Goal: Contribute content: Add original content to the website for others to see

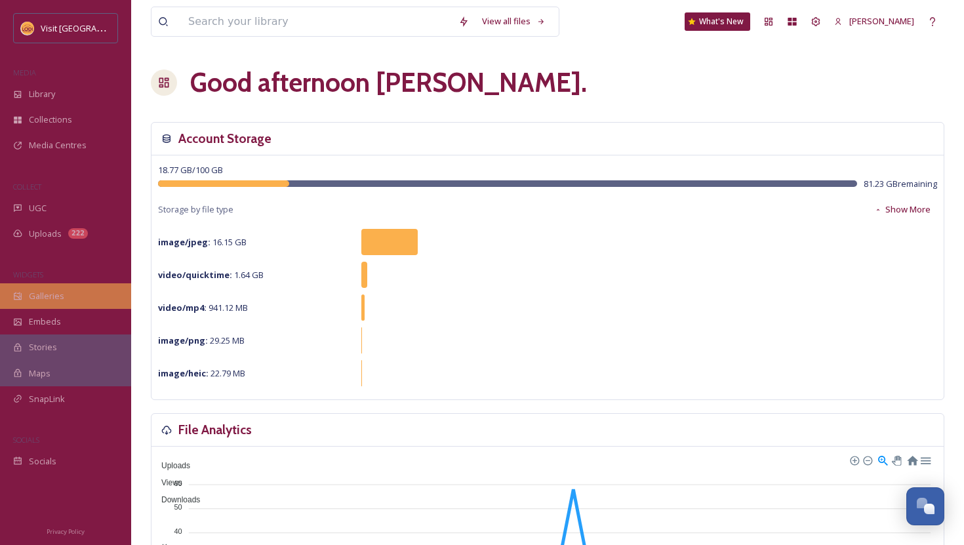
click at [39, 304] on div "Galleries" at bounding box center [65, 296] width 131 height 26
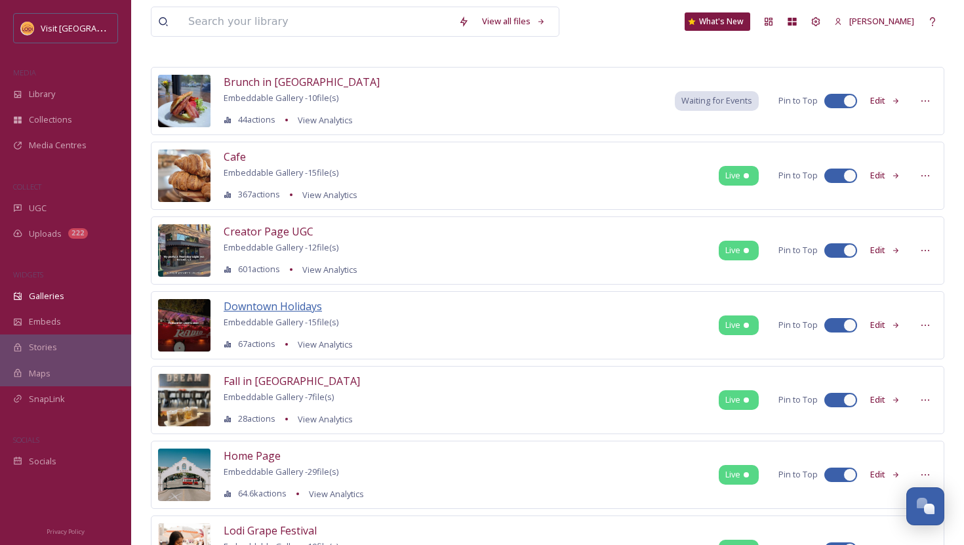
scroll to position [75, 0]
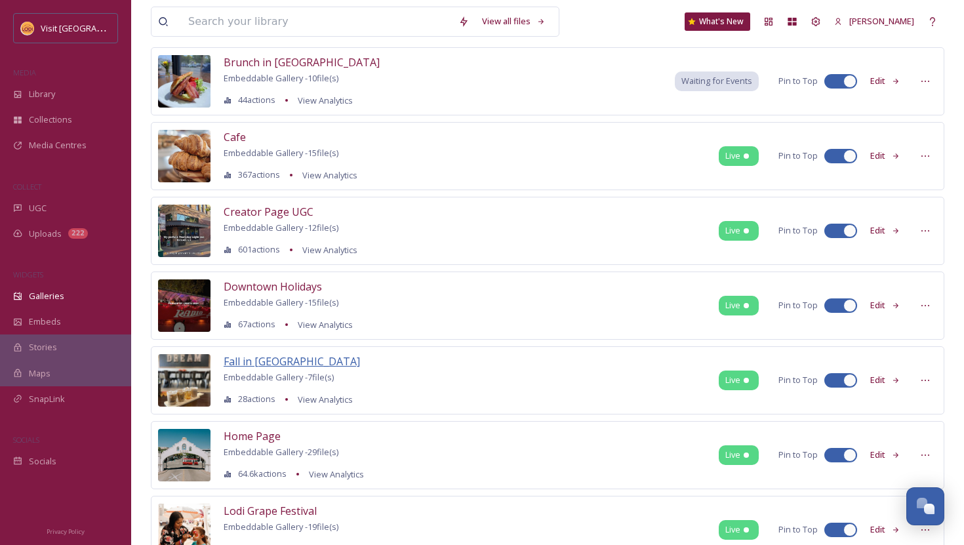
click at [254, 358] on span "Fall in [GEOGRAPHIC_DATA]" at bounding box center [292, 361] width 136 height 14
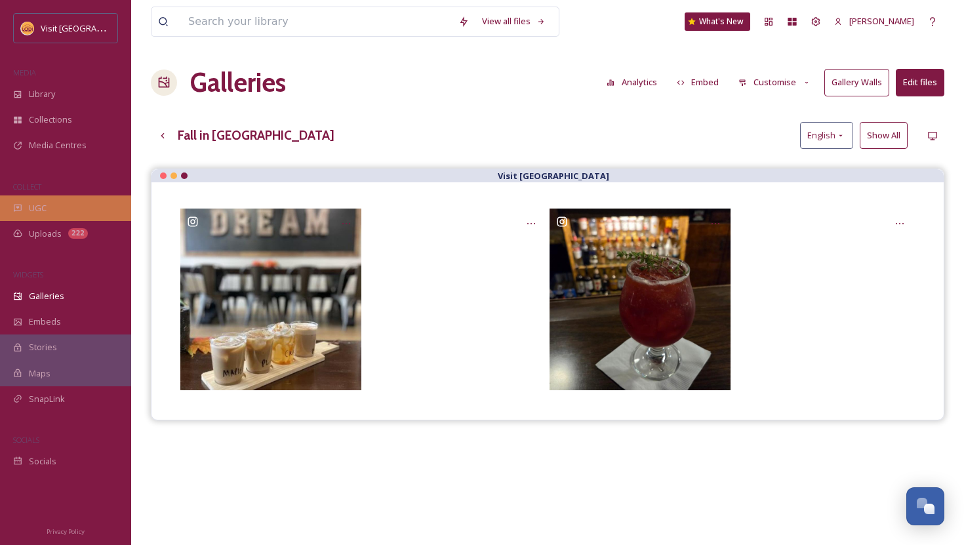
click at [33, 210] on span "UGC" at bounding box center [38, 208] width 18 height 12
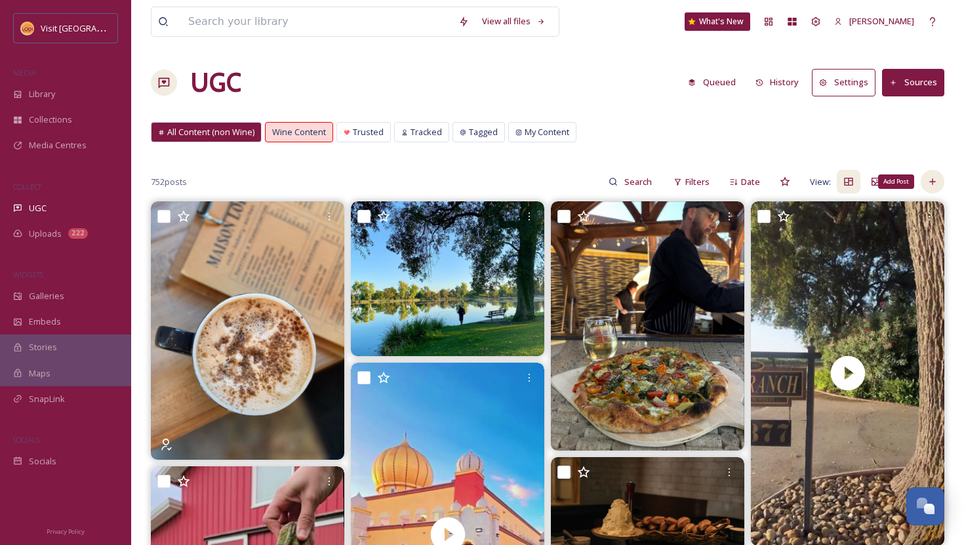
click at [931, 181] on icon at bounding box center [932, 181] width 10 height 10
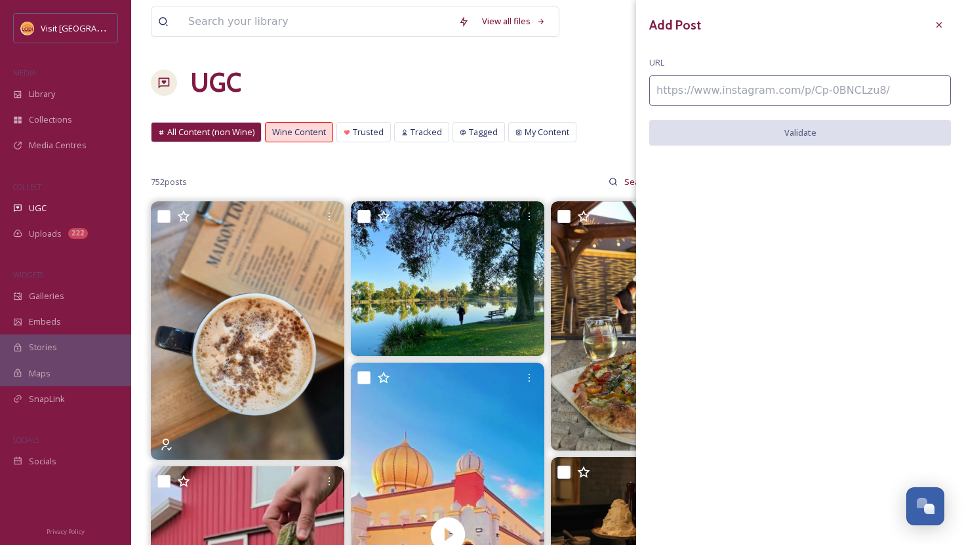
click at [763, 97] on input at bounding box center [800, 90] width 302 height 30
paste input "[URL][DOMAIN_NAME]"
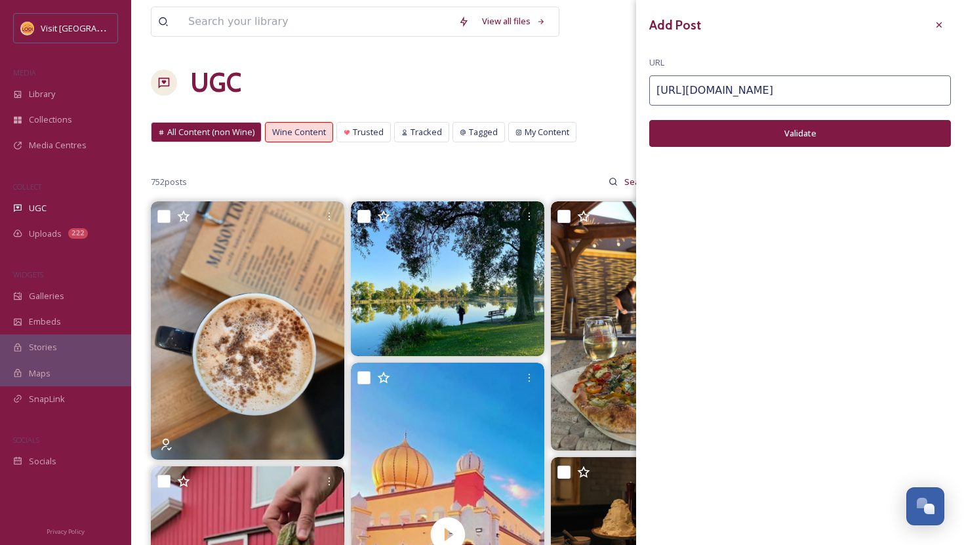
type input "[URL][DOMAIN_NAME]"
click at [767, 140] on button "Validate" at bounding box center [800, 133] width 302 height 27
click at [790, 134] on button "Add Post" at bounding box center [800, 133] width 302 height 27
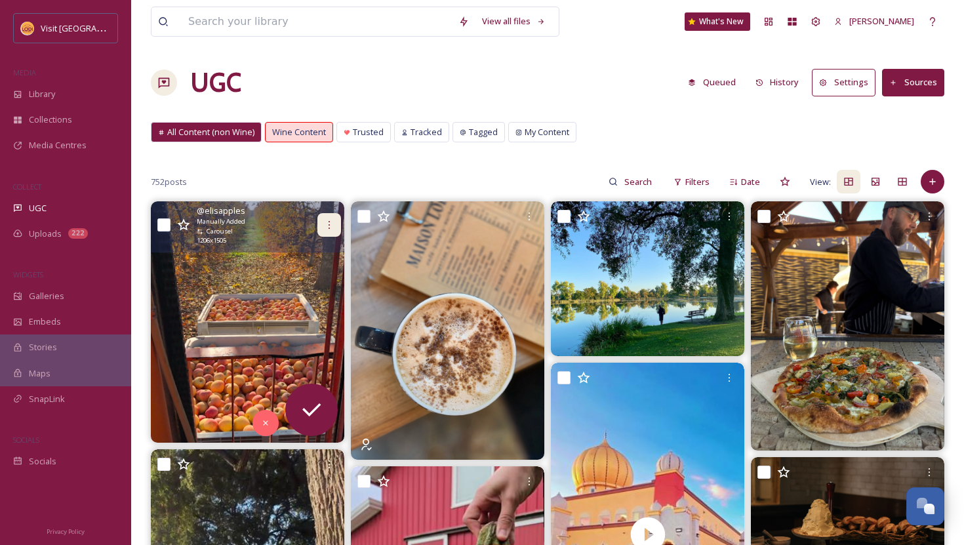
click at [324, 220] on icon at bounding box center [329, 225] width 10 height 10
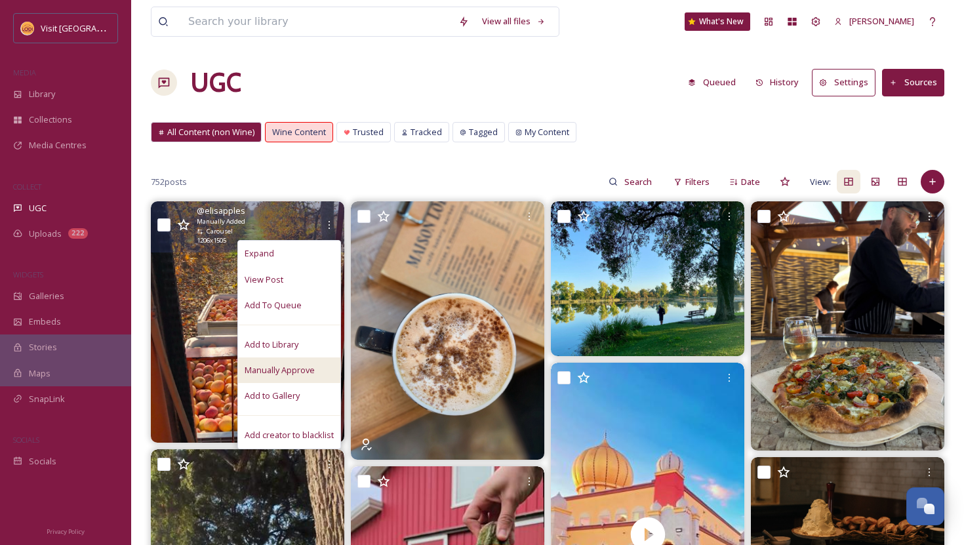
click at [282, 367] on span "Manually Approve" at bounding box center [280, 370] width 70 height 12
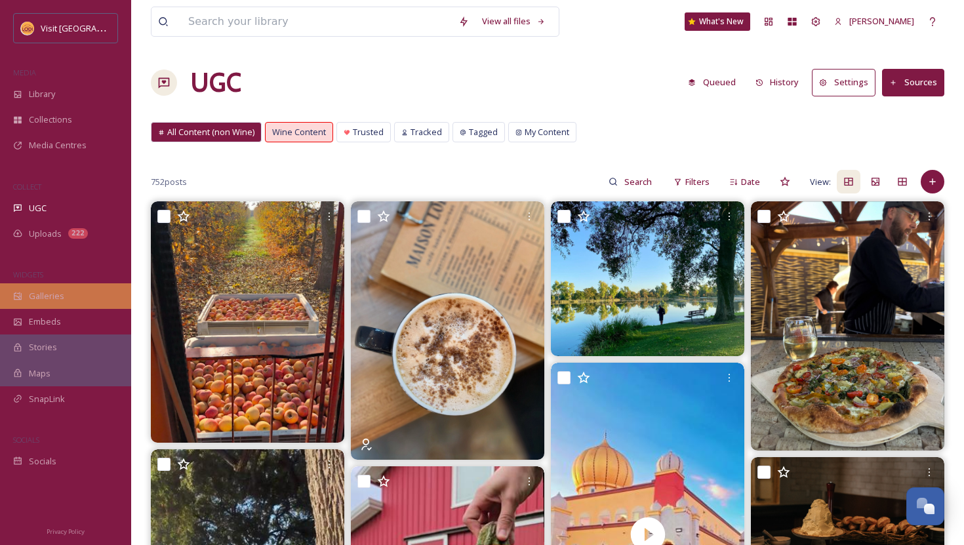
click at [43, 289] on div "Galleries" at bounding box center [65, 296] width 131 height 26
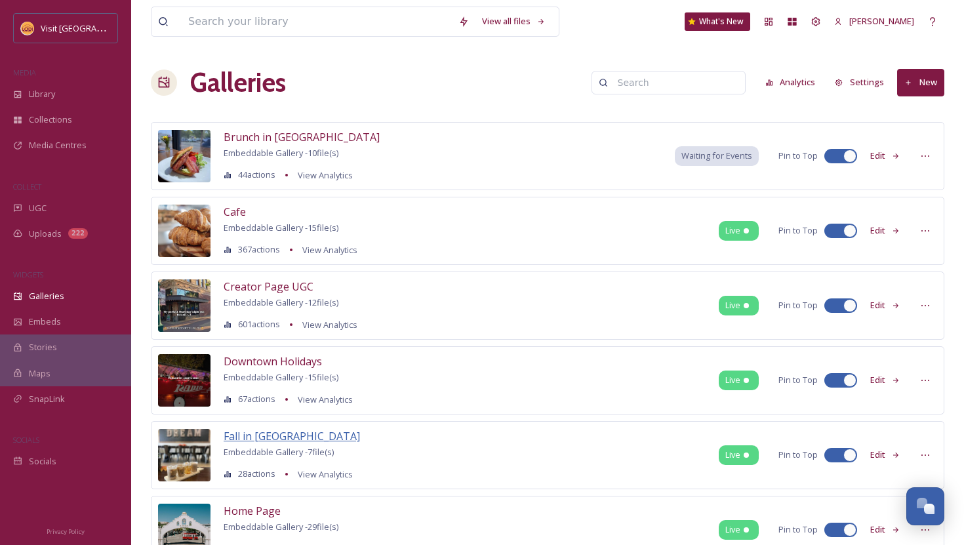
click at [252, 435] on span "Fall in [GEOGRAPHIC_DATA]" at bounding box center [292, 436] width 136 height 14
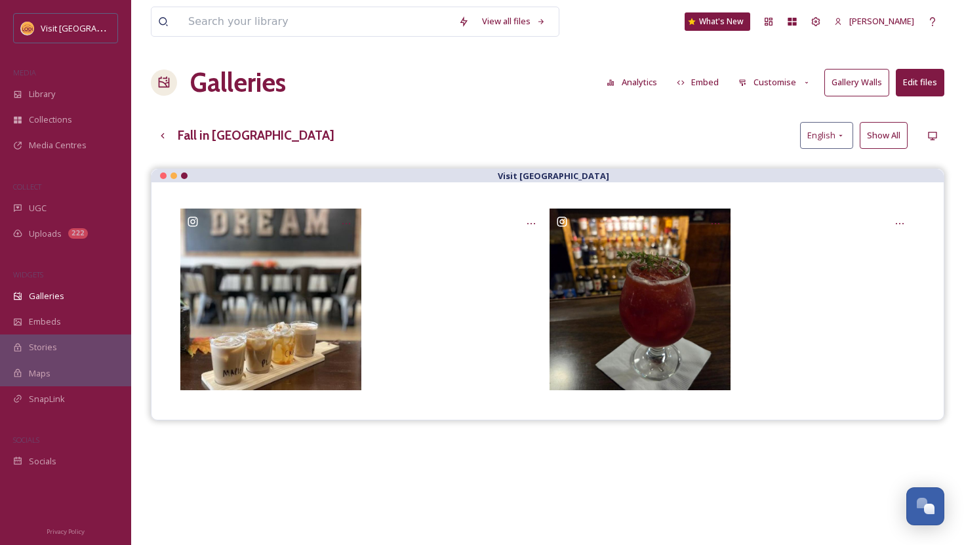
click at [914, 87] on button "Edit files" at bounding box center [920, 82] width 49 height 27
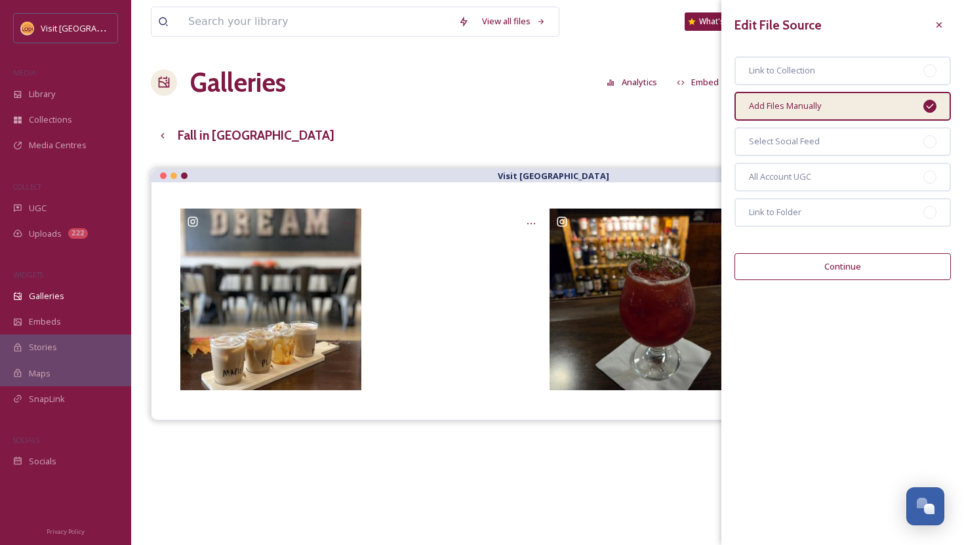
click at [838, 269] on button "Continue" at bounding box center [843, 266] width 216 height 27
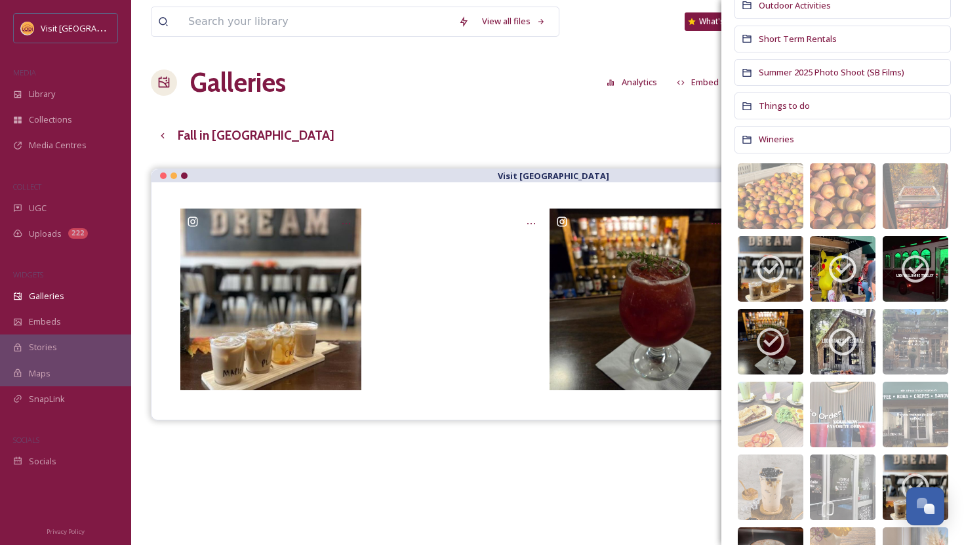
scroll to position [390, 0]
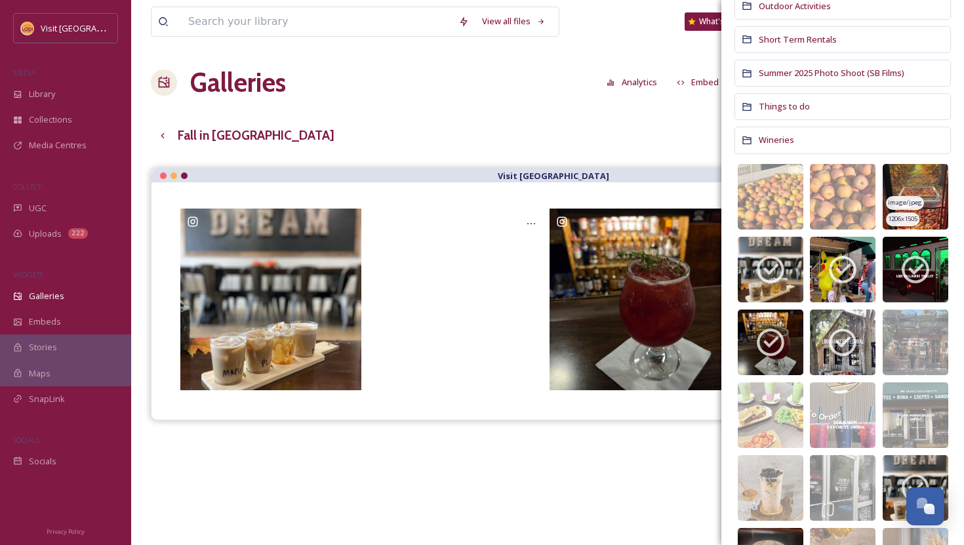
click at [931, 180] on img at bounding box center [916, 197] width 66 height 66
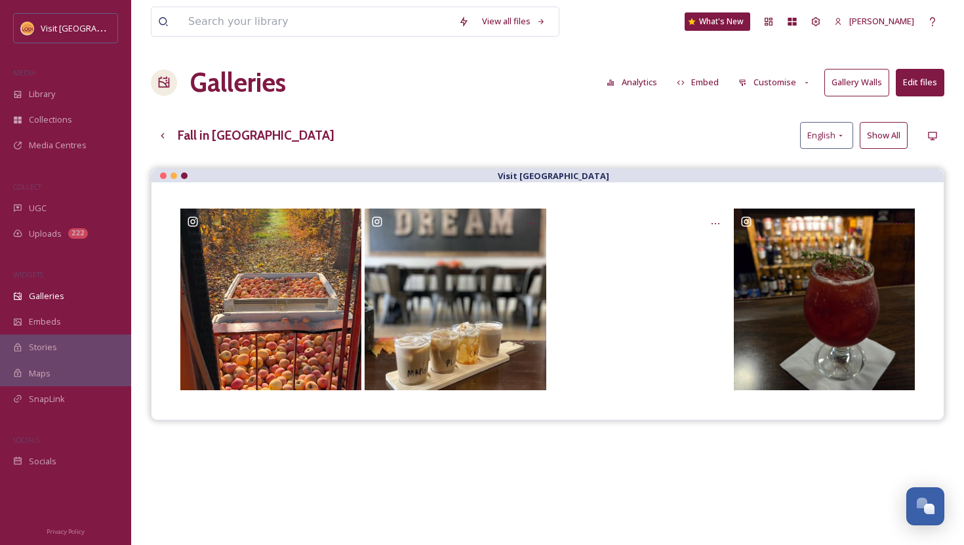
click at [643, 68] on div "Galleries Analytics Embed Customise Gallery Walls Edit files" at bounding box center [548, 82] width 794 height 39
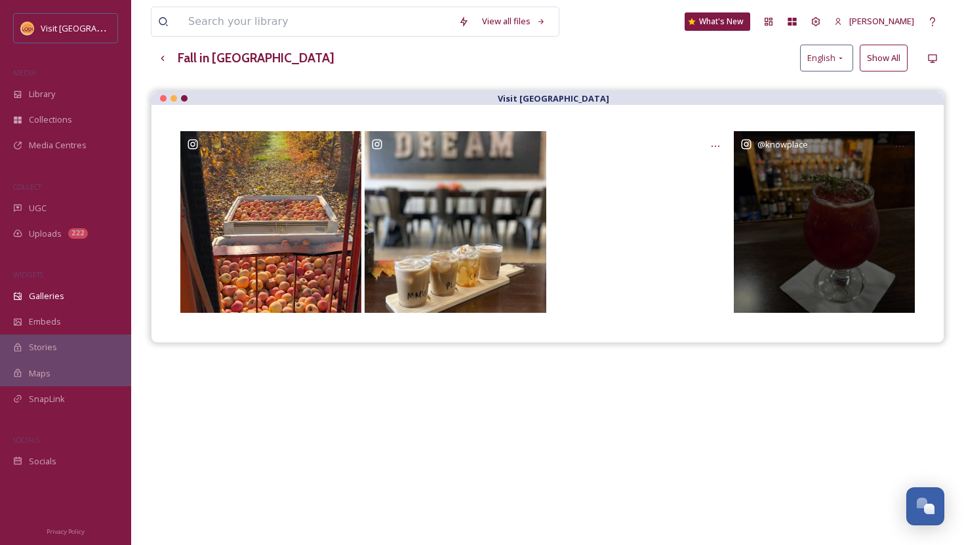
scroll to position [0, 0]
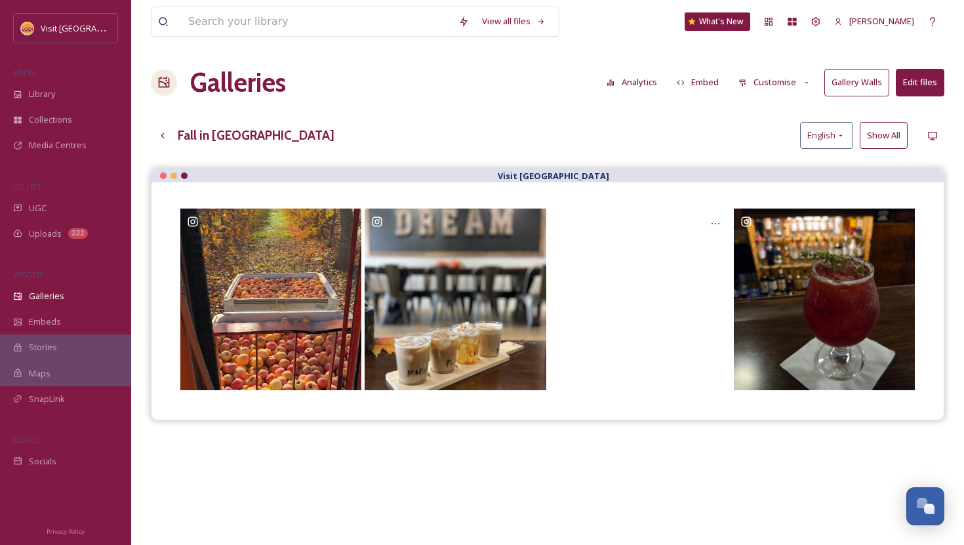
click at [778, 77] on button "Customise" at bounding box center [775, 83] width 86 height 26
click at [554, 171] on strong "Visit [GEOGRAPHIC_DATA]" at bounding box center [553, 176] width 111 height 12
click at [886, 131] on button "Show All" at bounding box center [884, 135] width 48 height 27
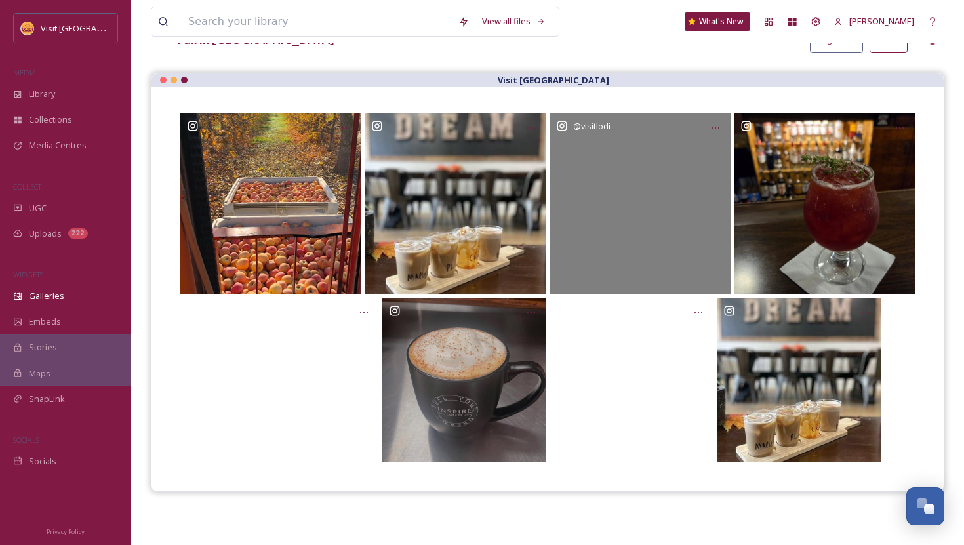
scroll to position [92, 0]
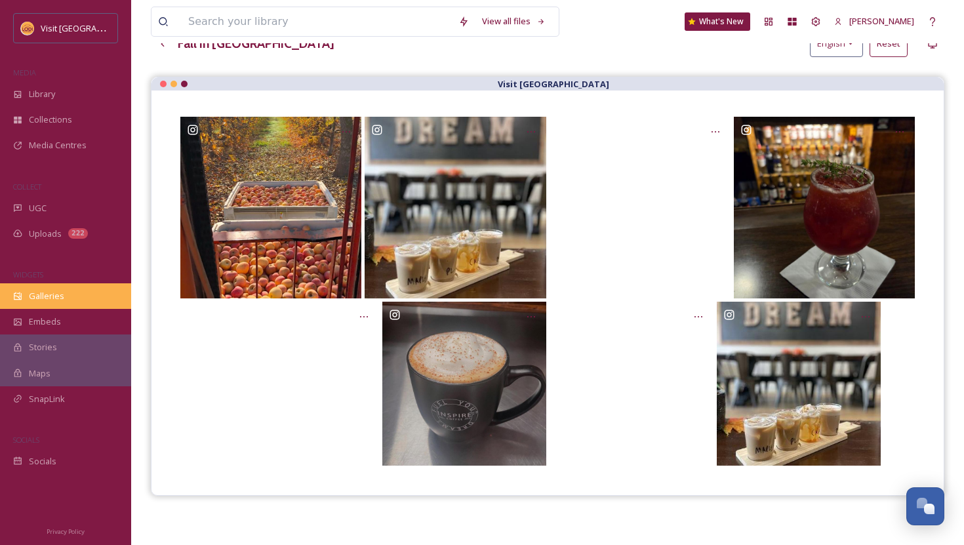
click at [49, 287] on div "Galleries" at bounding box center [65, 296] width 131 height 26
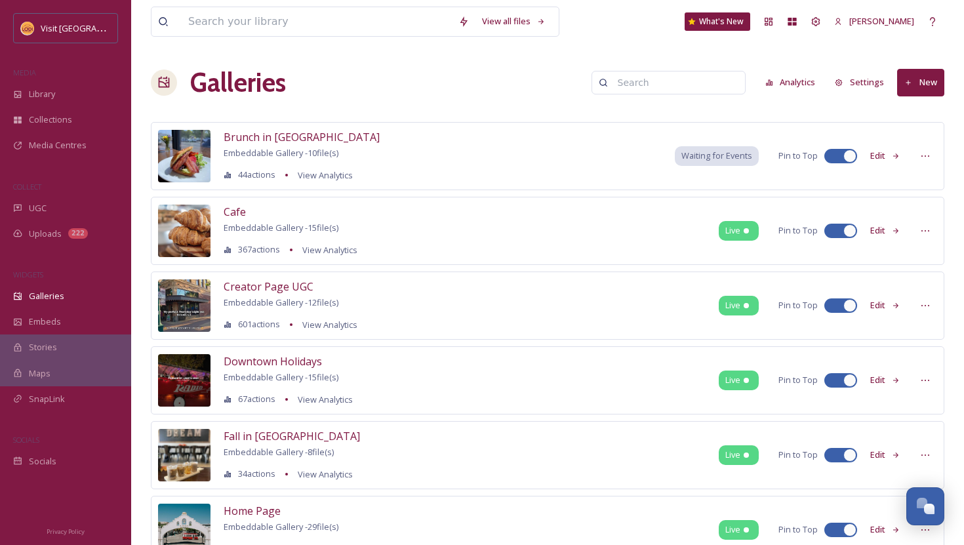
click at [920, 89] on button "New" at bounding box center [920, 82] width 47 height 27
click at [919, 108] on span "Gallery" at bounding box center [924, 113] width 28 height 12
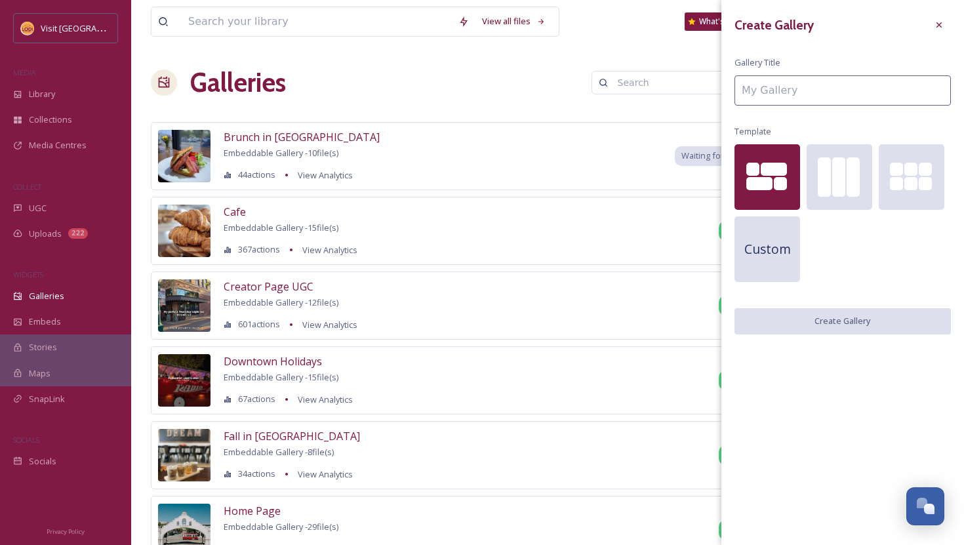
click at [815, 94] on input at bounding box center [843, 90] width 216 height 30
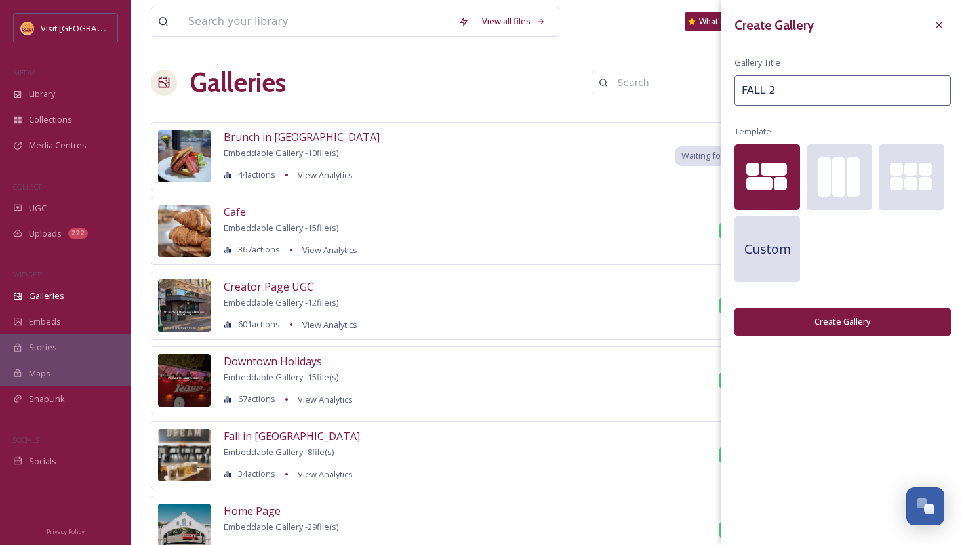
type input "FALL 2"
click at [921, 310] on button "Create Gallery" at bounding box center [843, 321] width 216 height 27
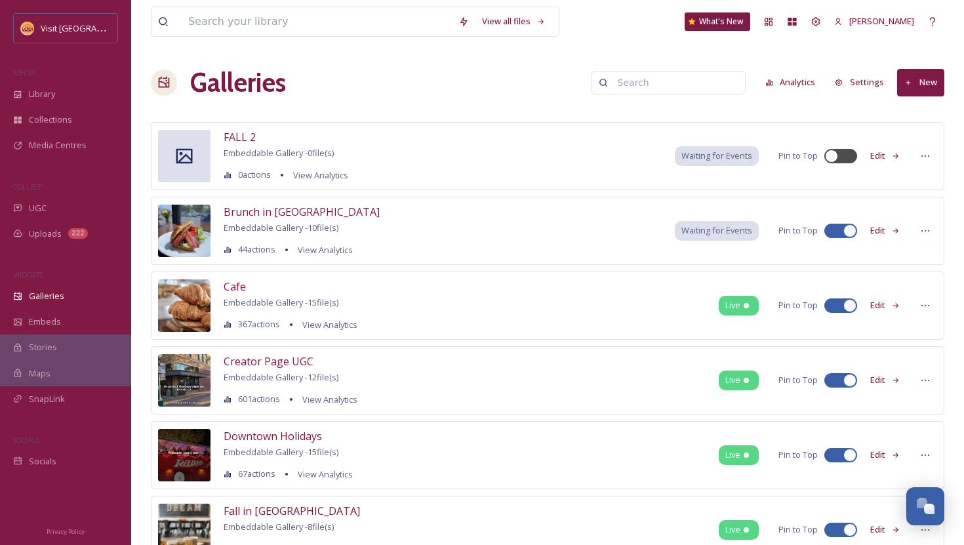
click at [877, 157] on button "Edit" at bounding box center [885, 156] width 43 height 26
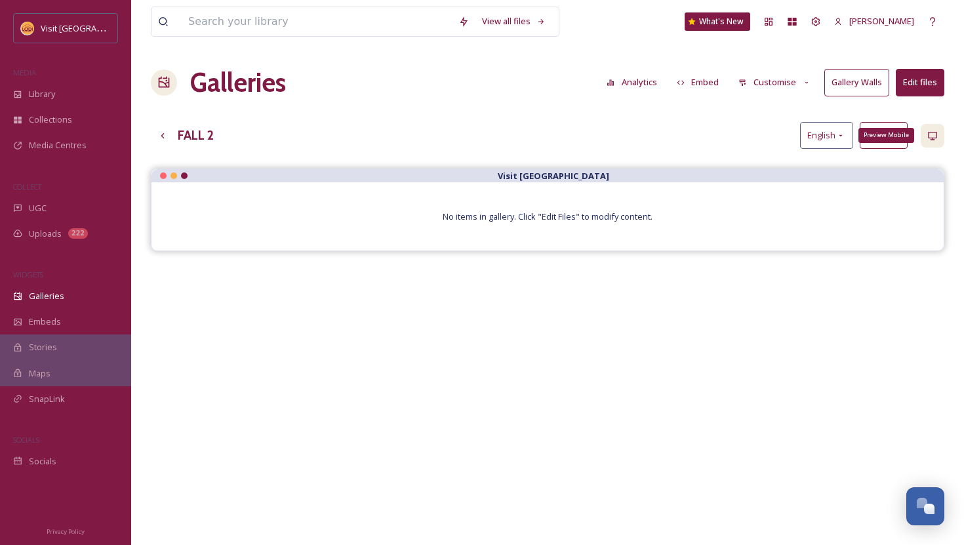
click at [939, 141] on div "Preview Mobile" at bounding box center [933, 136] width 24 height 24
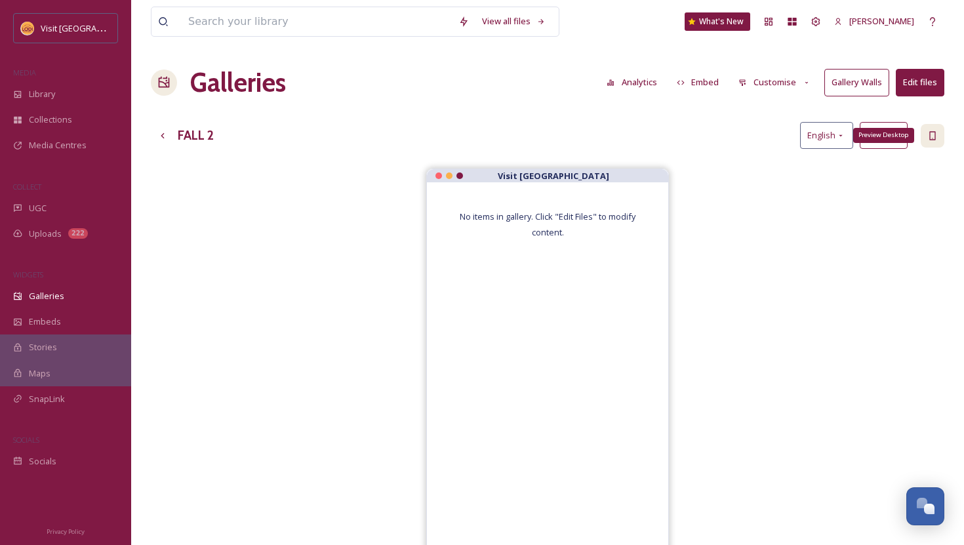
click at [933, 144] on div "Preview Desktop" at bounding box center [933, 136] width 24 height 24
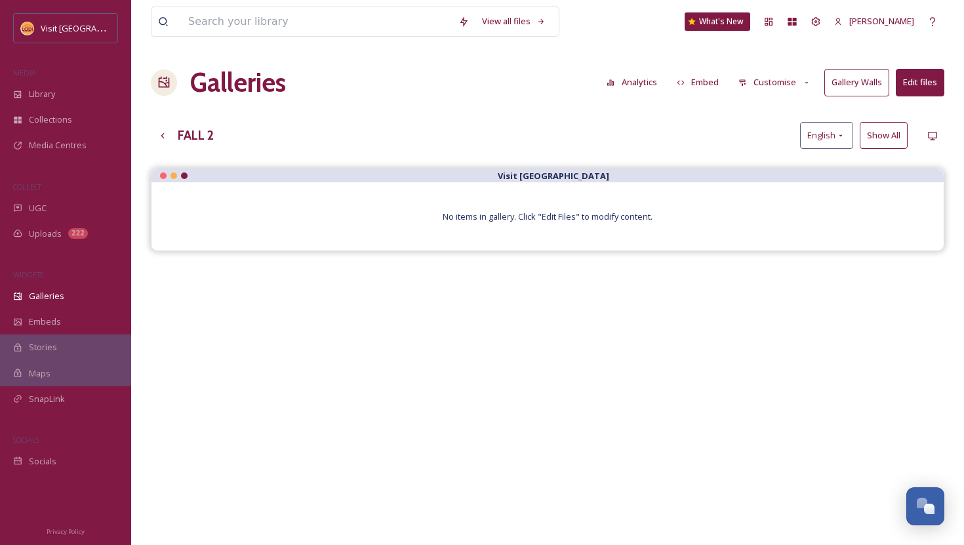
click at [870, 139] on button "Show All" at bounding box center [884, 135] width 48 height 27
click at [925, 81] on button "Edit files" at bounding box center [920, 82] width 49 height 27
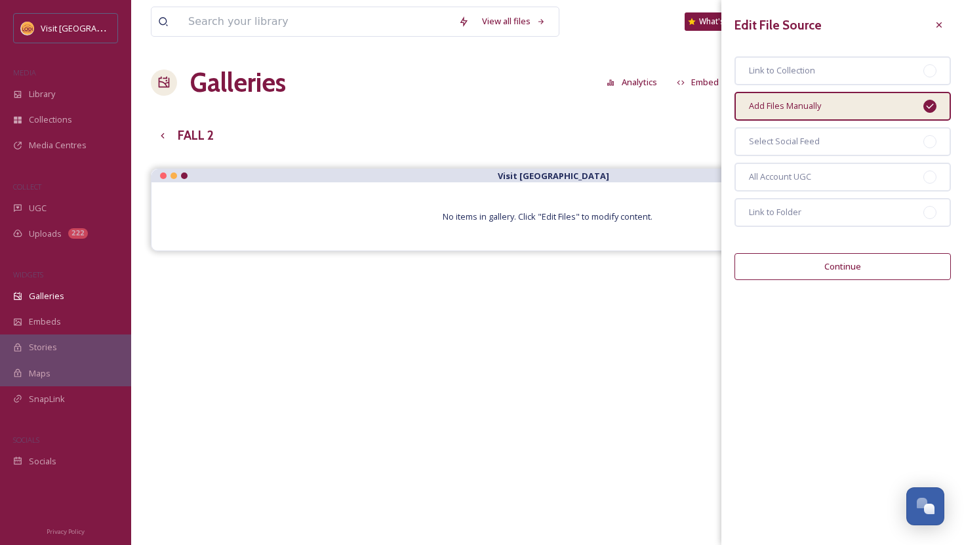
click at [889, 257] on button "Continue" at bounding box center [843, 266] width 216 height 27
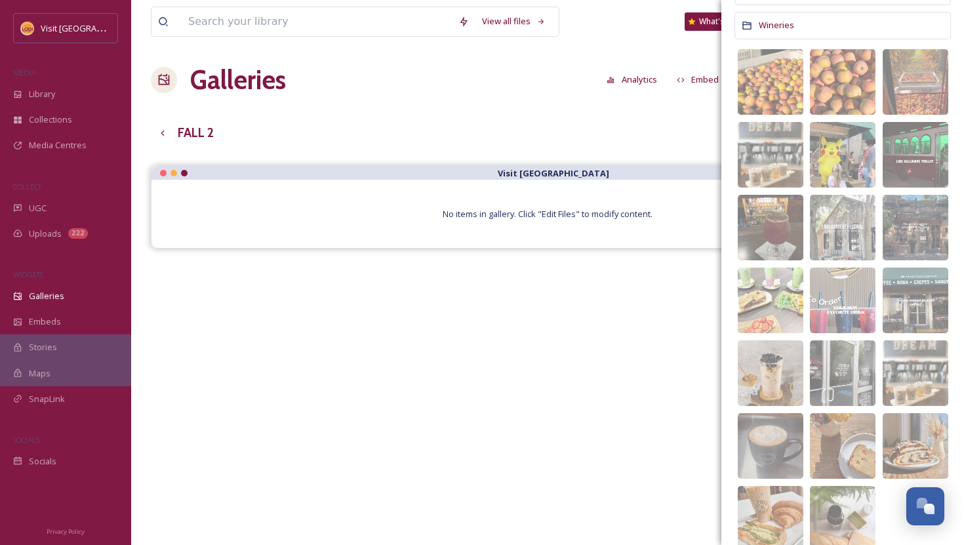
scroll to position [517, 0]
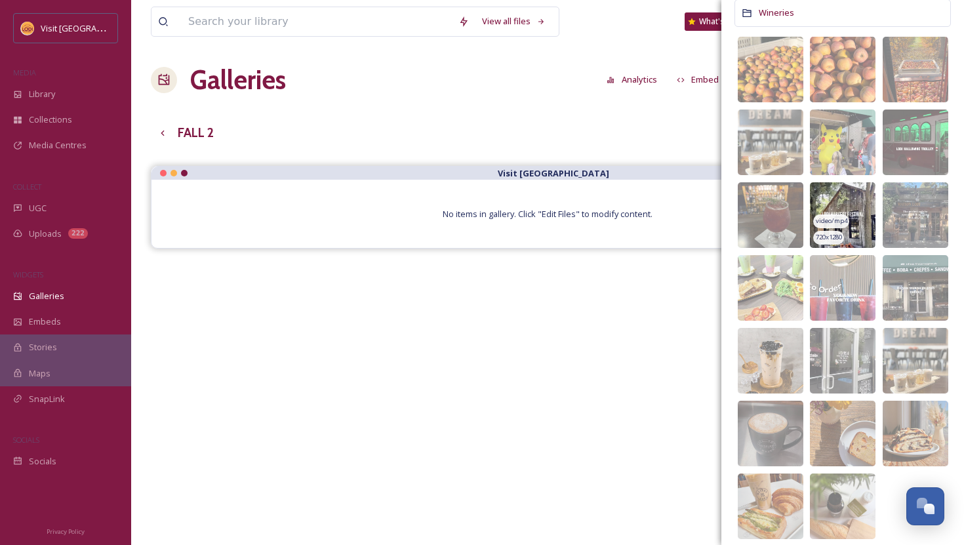
click at [851, 192] on img at bounding box center [843, 215] width 66 height 66
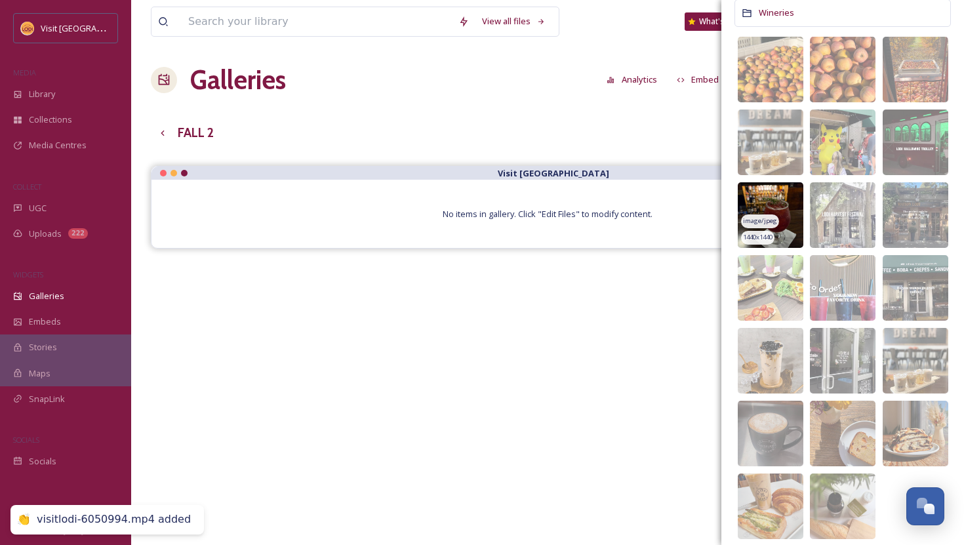
click at [759, 198] on img at bounding box center [771, 215] width 66 height 66
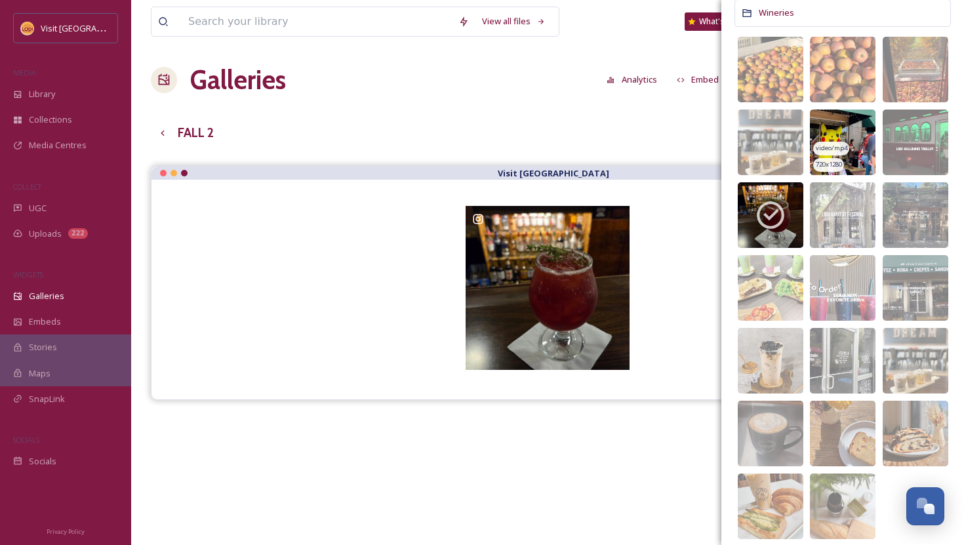
click at [860, 132] on img at bounding box center [843, 143] width 66 height 66
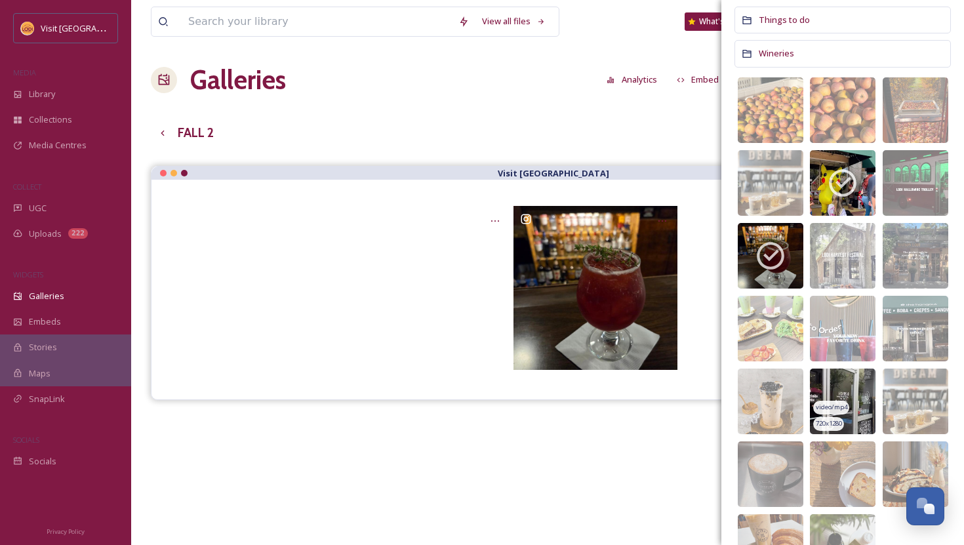
scroll to position [477, 0]
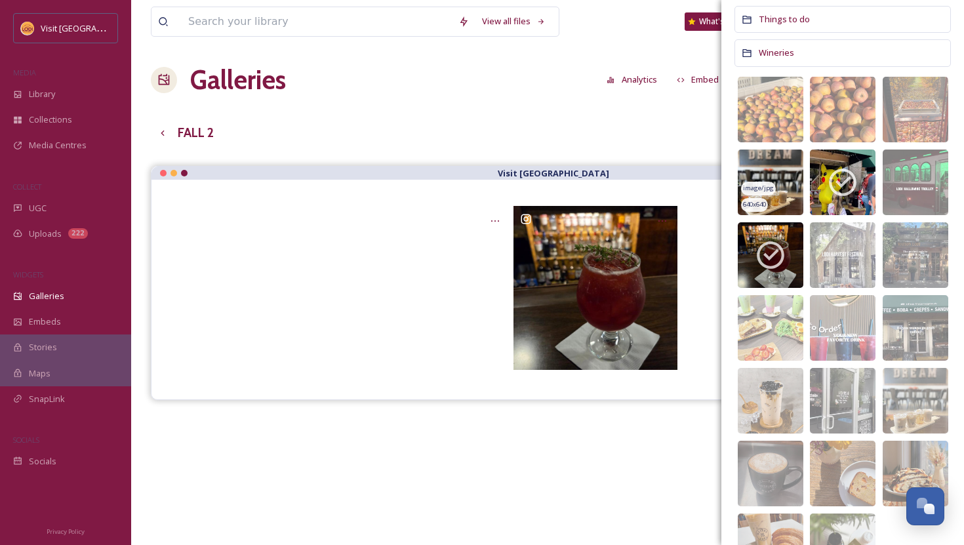
click at [758, 184] on span "image/jpg" at bounding box center [758, 188] width 31 height 9
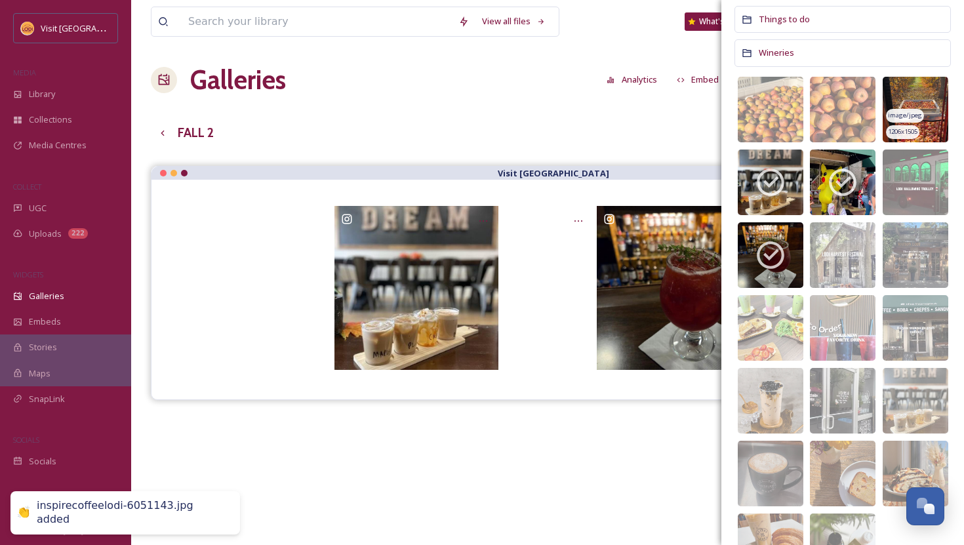
click at [923, 98] on img at bounding box center [916, 110] width 66 height 66
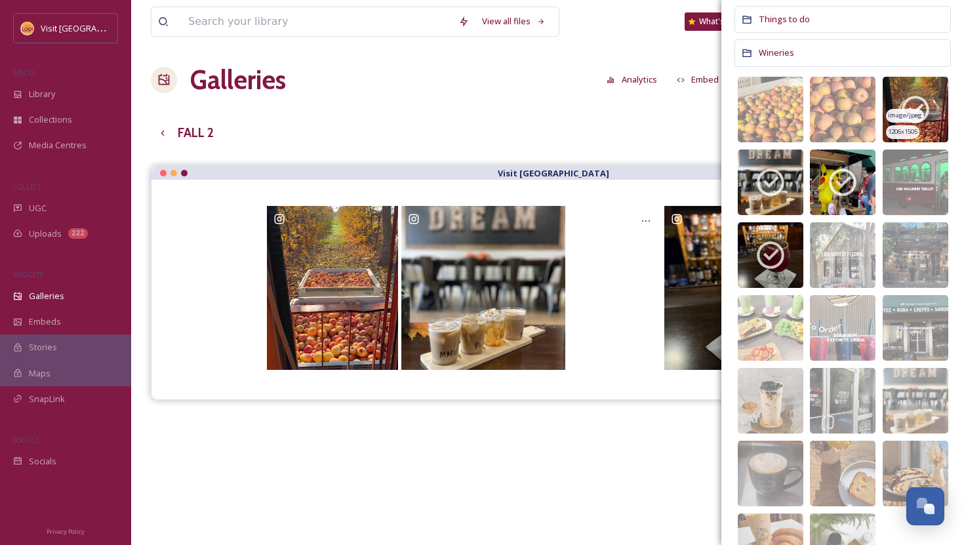
click at [936, 101] on img at bounding box center [916, 110] width 66 height 66
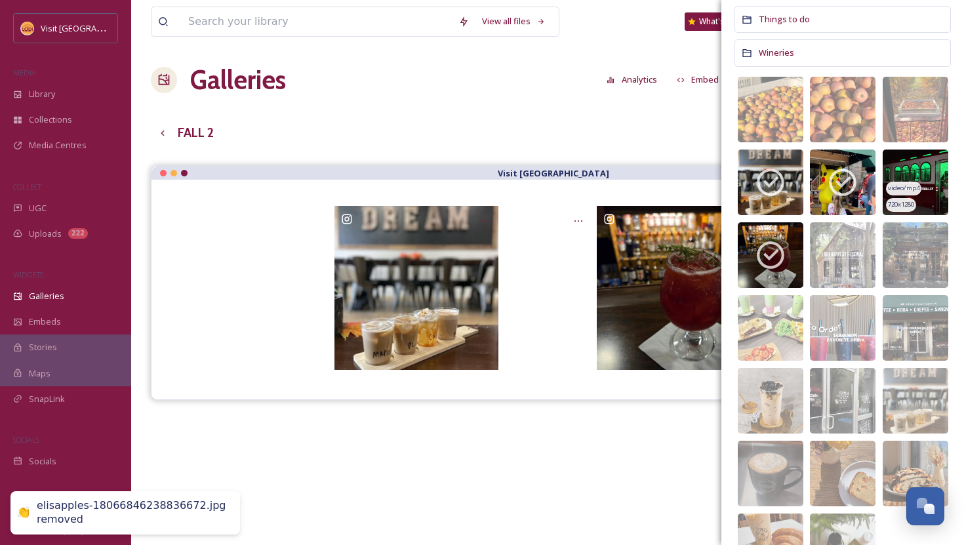
click at [931, 160] on img at bounding box center [916, 183] width 66 height 66
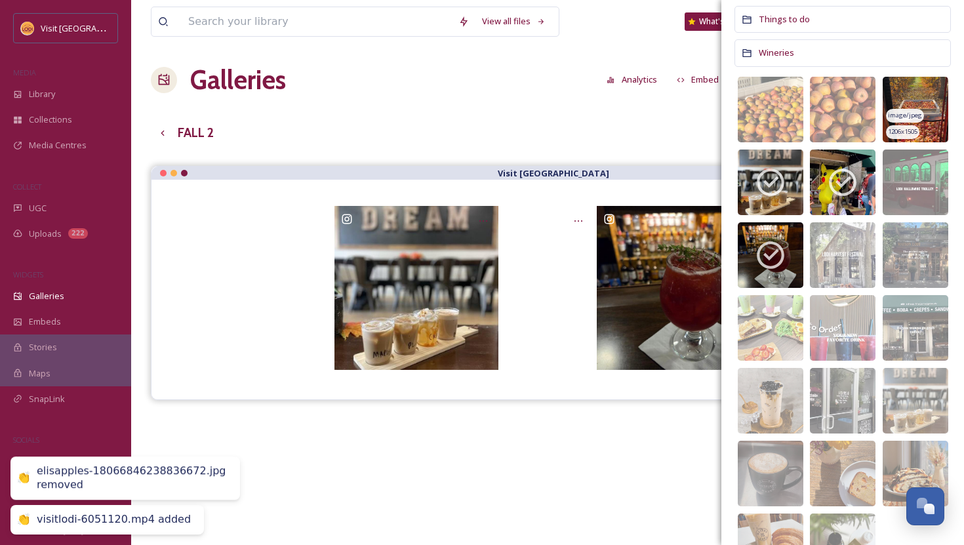
click at [933, 100] on img at bounding box center [916, 110] width 66 height 66
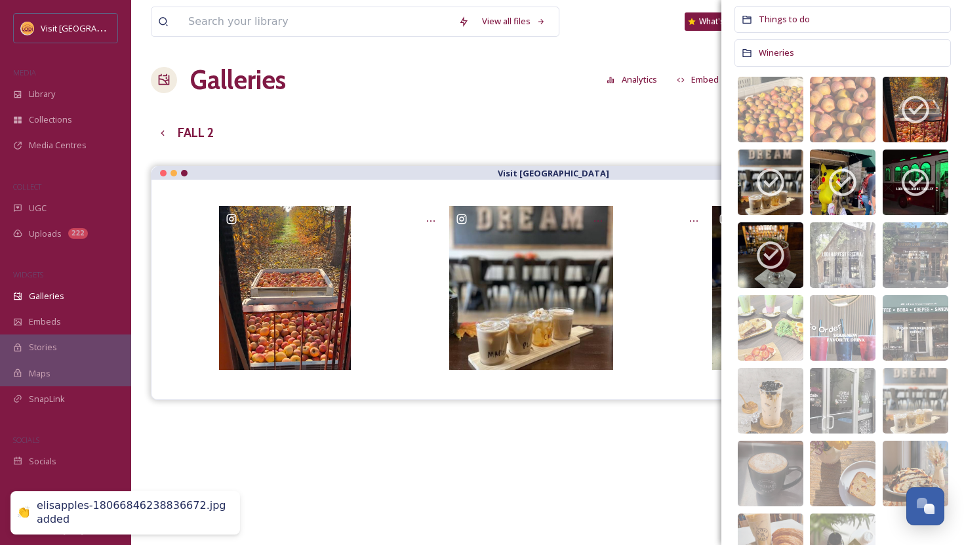
click at [510, 117] on div "View all files What's New [PERSON_NAME] Galleries Analytics Embed Customise Gal…" at bounding box center [547, 363] width 833 height 733
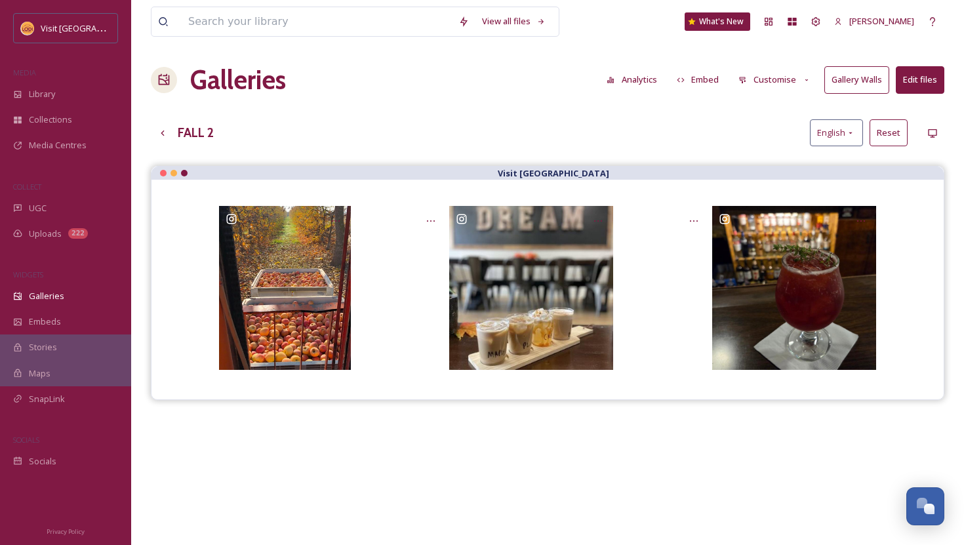
click at [927, 231] on div at bounding box center [548, 290] width 792 height 220
click at [948, 259] on div "View all files What's New [PERSON_NAME] Galleries Analytics Embed Customise Gal…" at bounding box center [547, 363] width 833 height 733
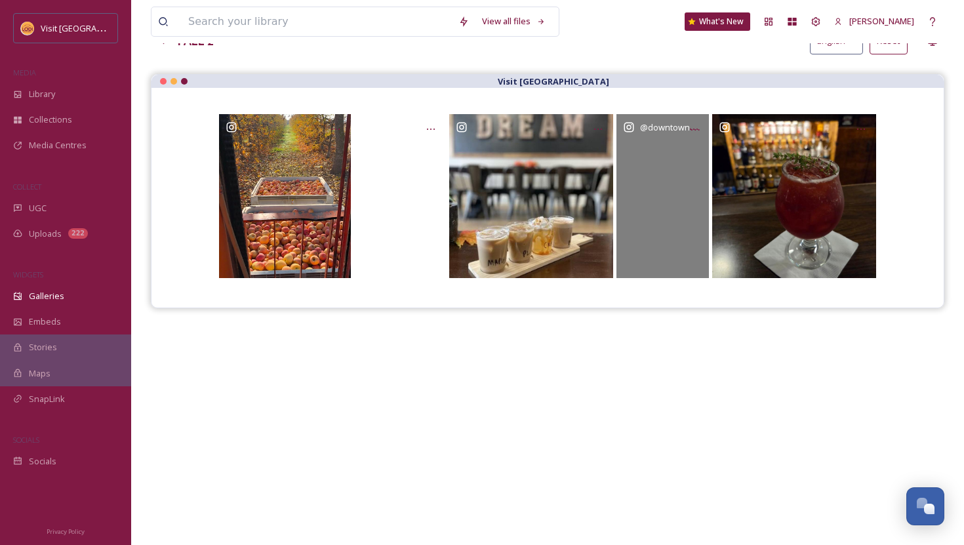
scroll to position [0, 0]
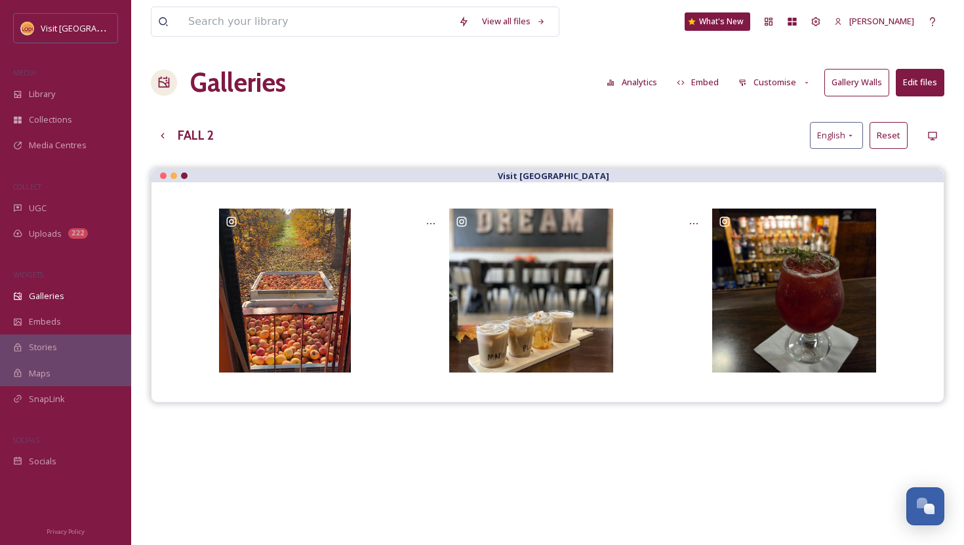
click at [910, 82] on button "Edit files" at bounding box center [920, 82] width 49 height 27
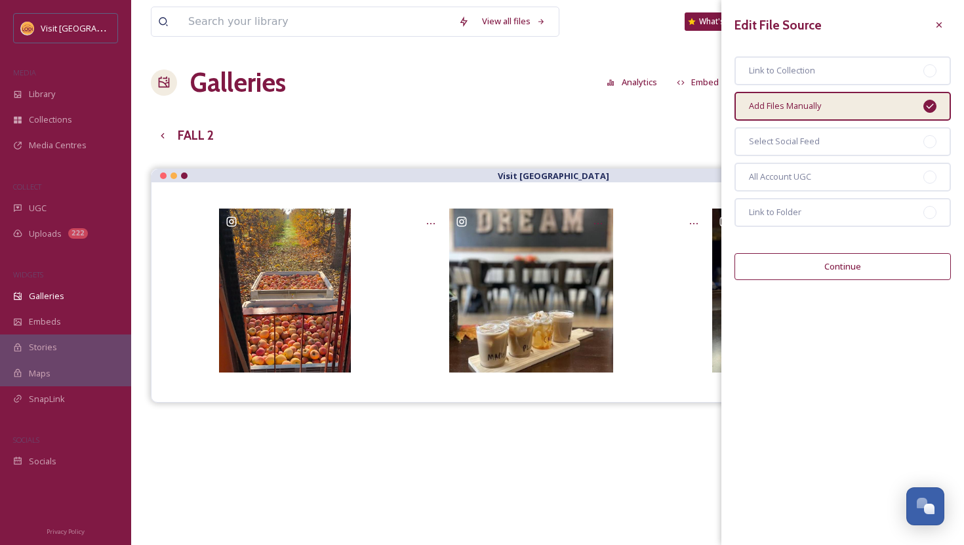
click at [876, 273] on button "Continue" at bounding box center [843, 266] width 216 height 27
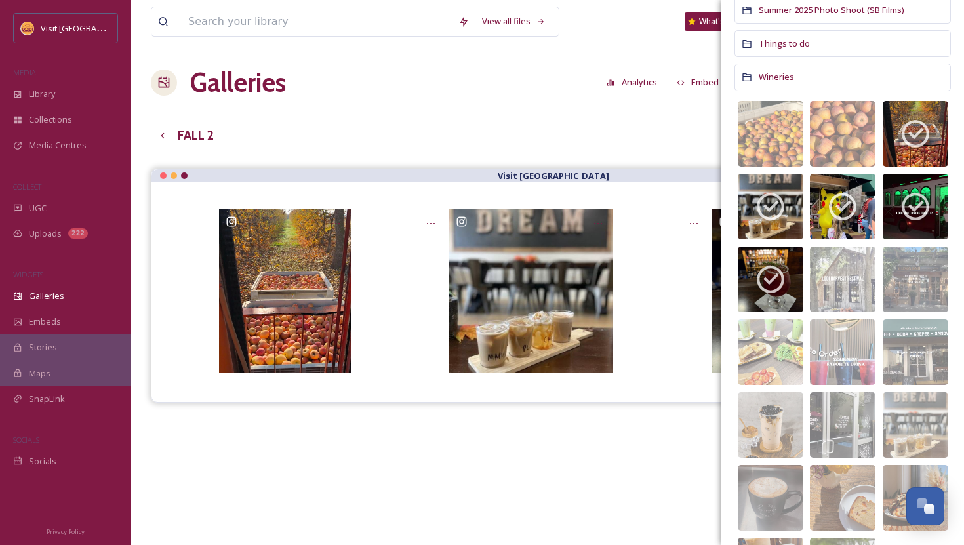
scroll to position [454, 0]
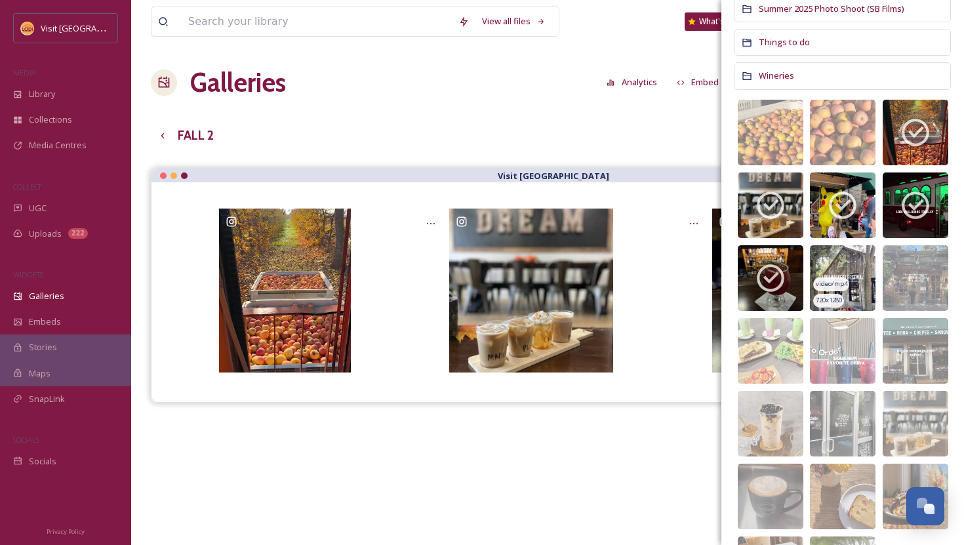
click at [825, 251] on img at bounding box center [843, 278] width 66 height 66
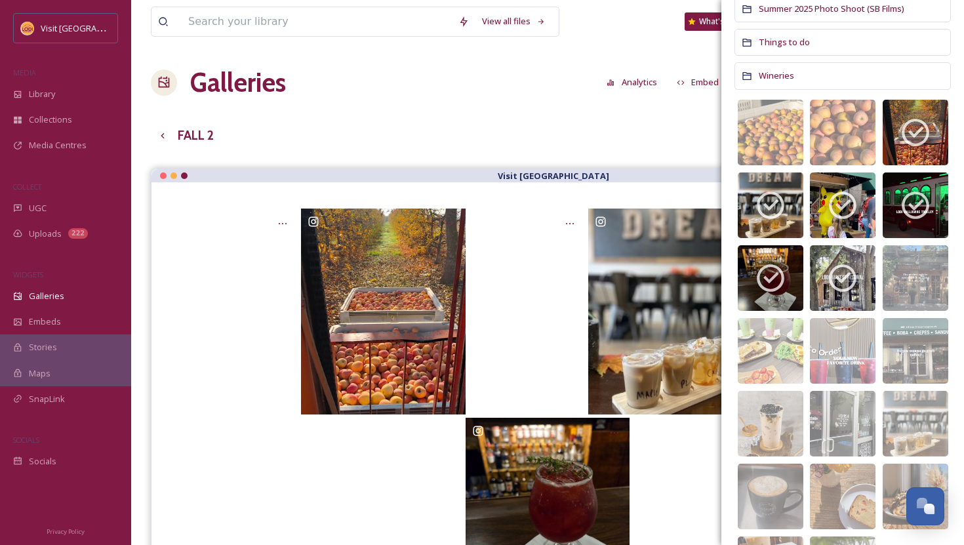
click at [313, 502] on div at bounding box center [548, 500] width 740 height 164
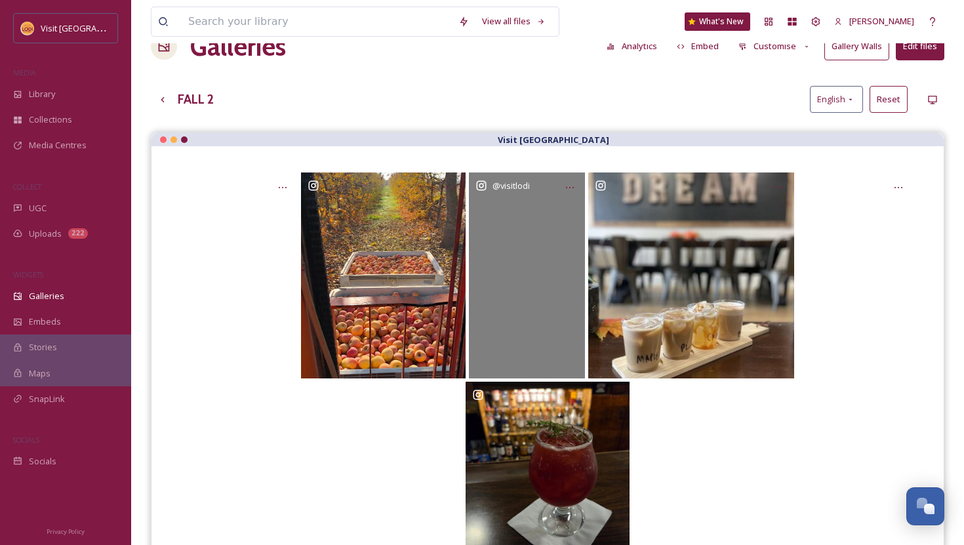
scroll to position [0, 0]
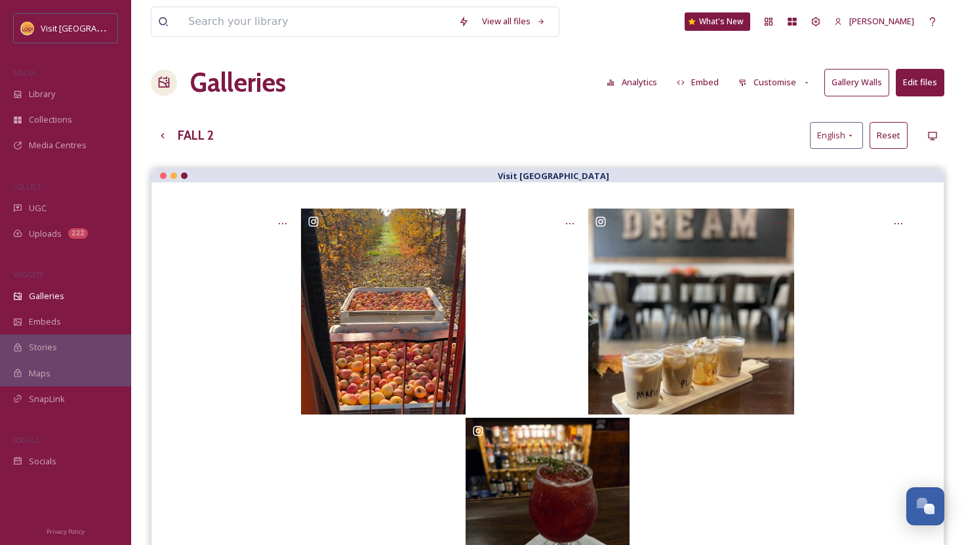
click at [775, 82] on button "Customise" at bounding box center [775, 83] width 86 height 26
click at [685, 83] on icon at bounding box center [681, 82] width 8 height 5
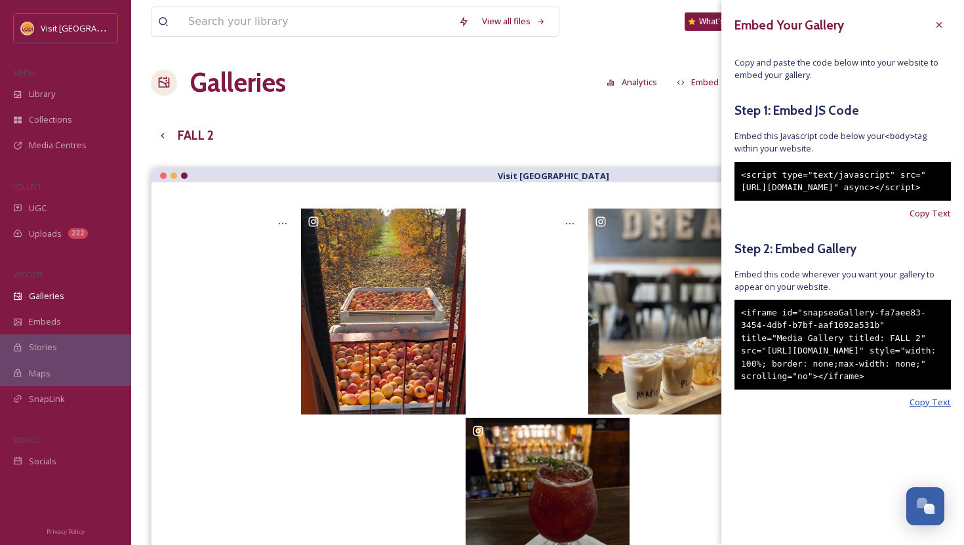
click at [923, 409] on span "Copy Text" at bounding box center [930, 402] width 41 height 12
click at [481, 120] on div "View all files What's New [PERSON_NAME] Galleries Analytics Embed Customise Gal…" at bounding box center [547, 366] width 833 height 733
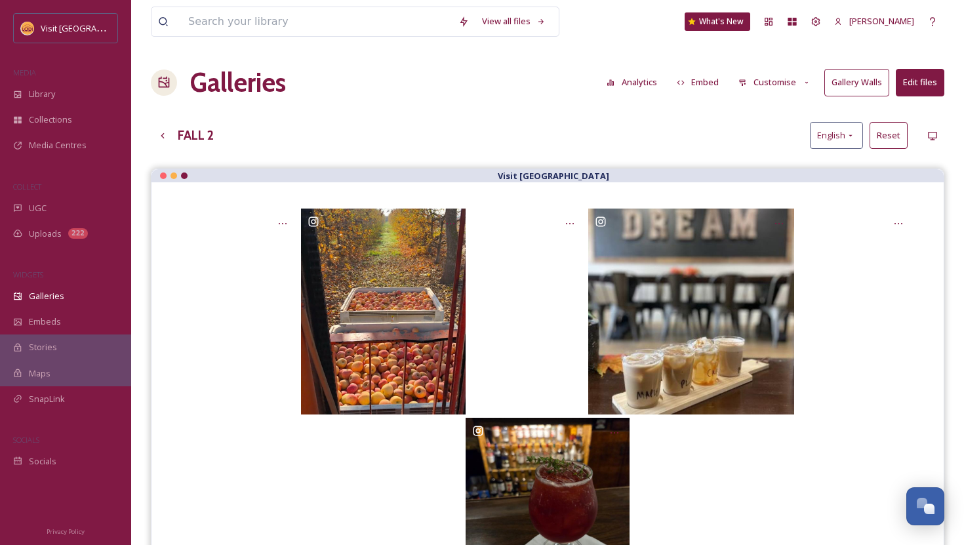
click at [705, 80] on button "Embed" at bounding box center [698, 83] width 56 height 26
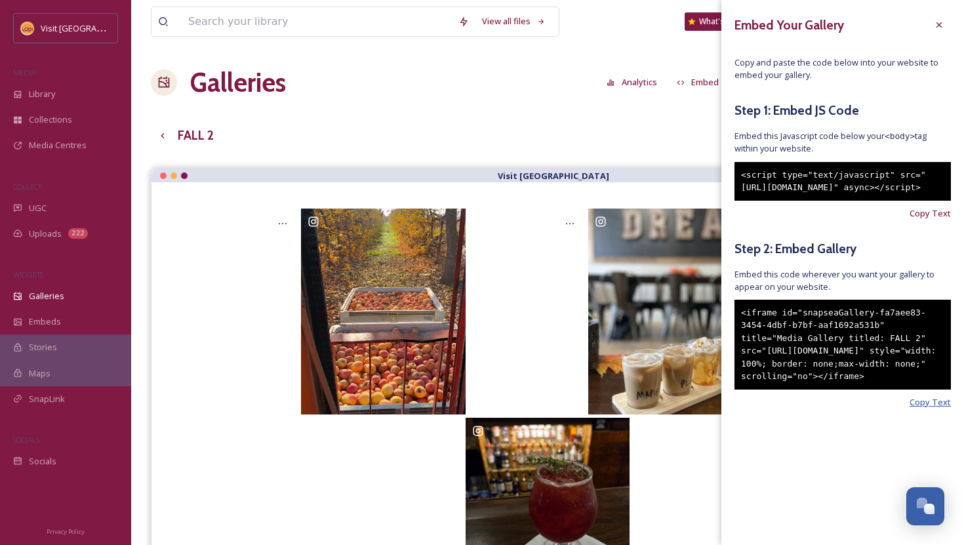
click at [927, 409] on span "Copy Text" at bounding box center [930, 402] width 41 height 12
click at [740, 79] on span "Copy and paste the code below into your website to embed your gallery." at bounding box center [843, 68] width 216 height 25
click at [939, 24] on icon at bounding box center [939, 24] width 5 height 5
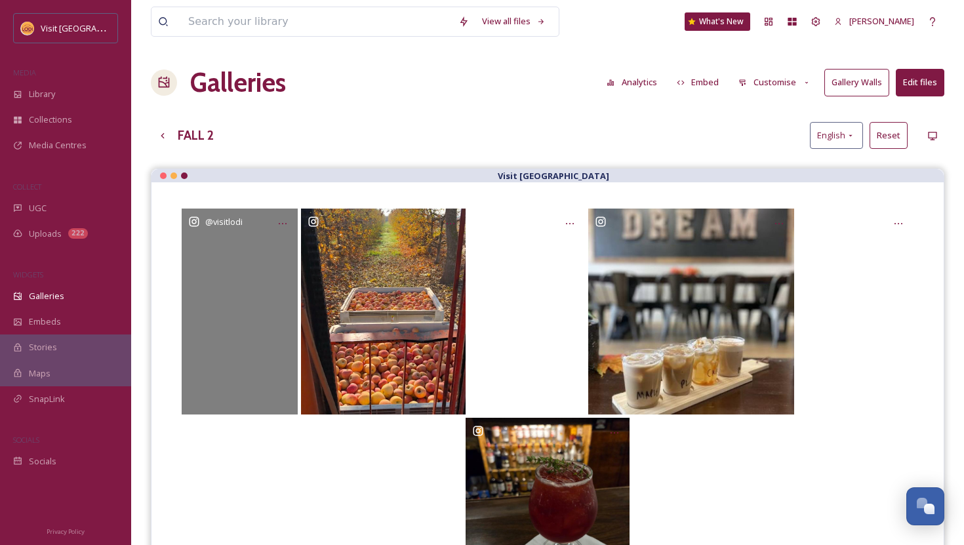
click at [222, 317] on div "@ visitlodi" at bounding box center [240, 312] width 116 height 206
click at [273, 357] on div "@ visitlodi" at bounding box center [240, 312] width 116 height 206
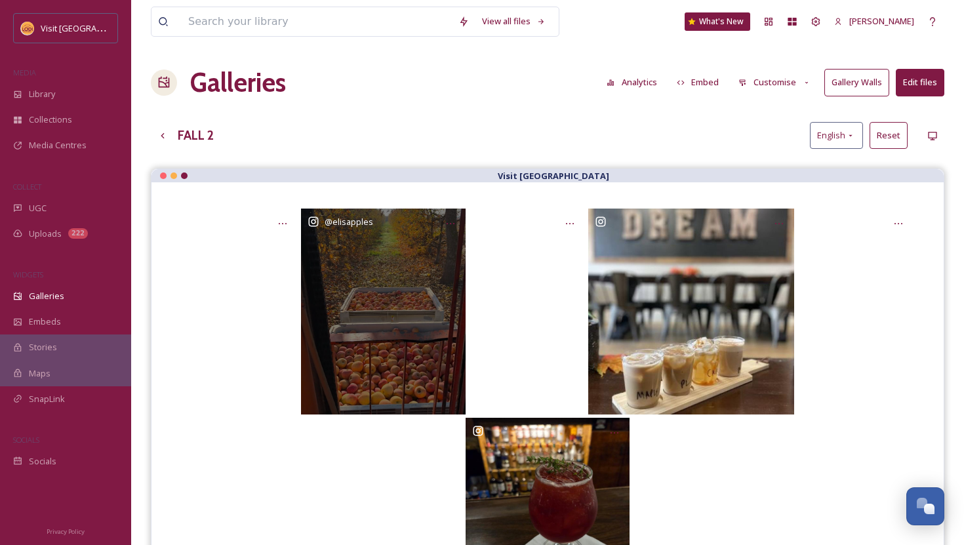
click at [379, 344] on div "@ elisapples" at bounding box center [383, 312] width 165 height 206
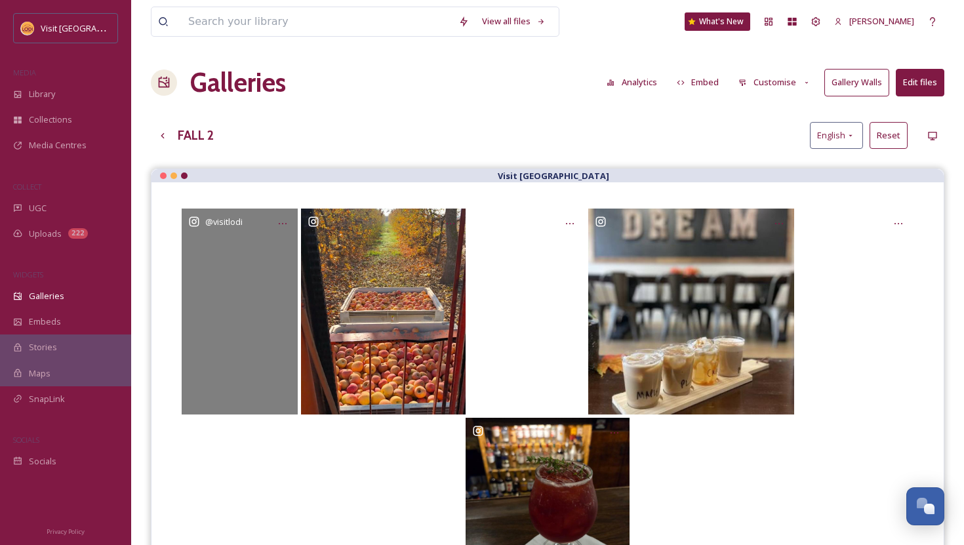
click at [264, 327] on div "@ visitlodi" at bounding box center [240, 312] width 116 height 206
click at [280, 275] on div "@ visitlodi" at bounding box center [240, 312] width 116 height 206
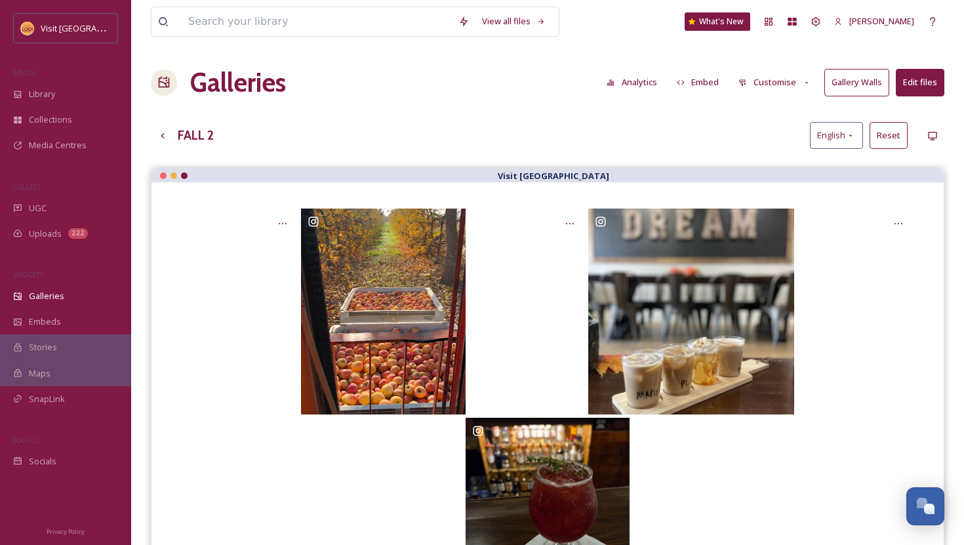
click at [920, 87] on button "Edit files" at bounding box center [920, 82] width 49 height 27
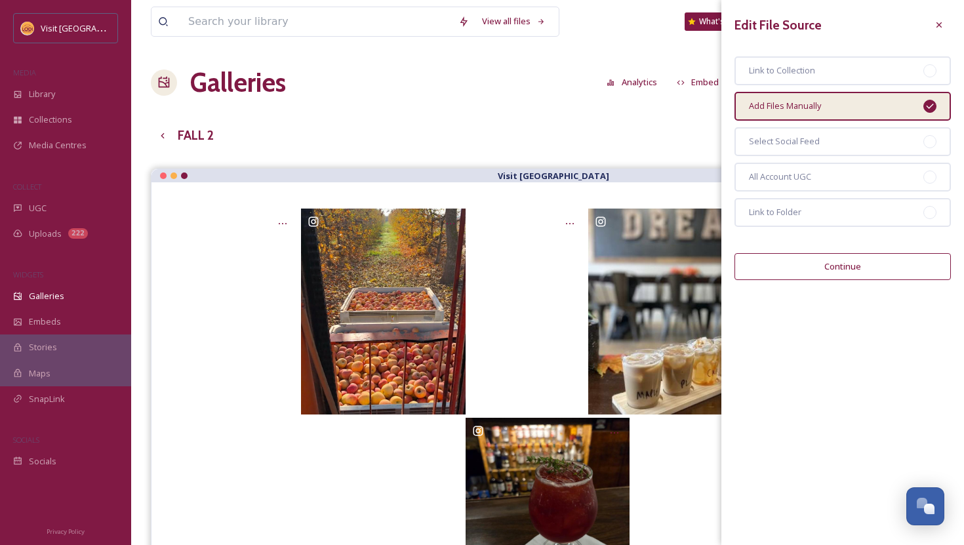
click at [860, 272] on button "Continue" at bounding box center [843, 266] width 216 height 27
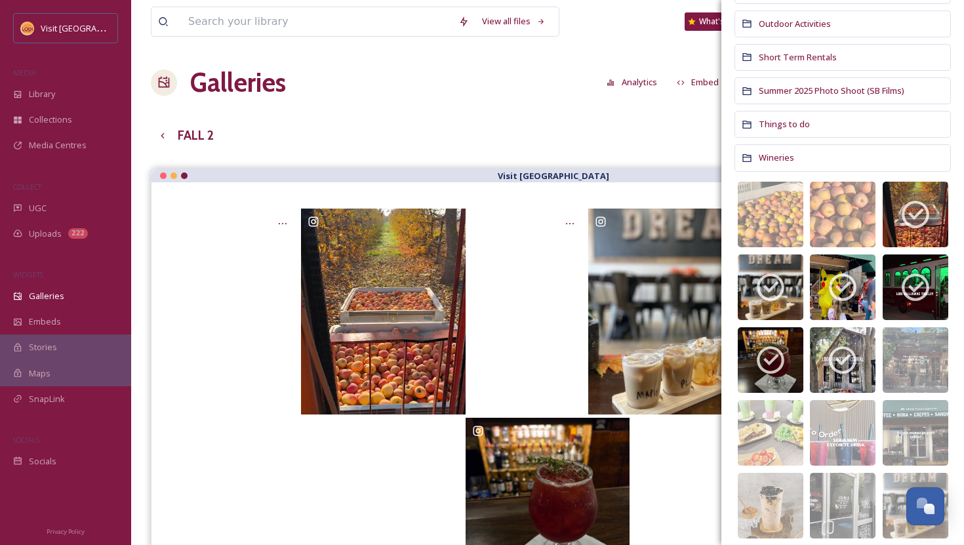
scroll to position [553, 0]
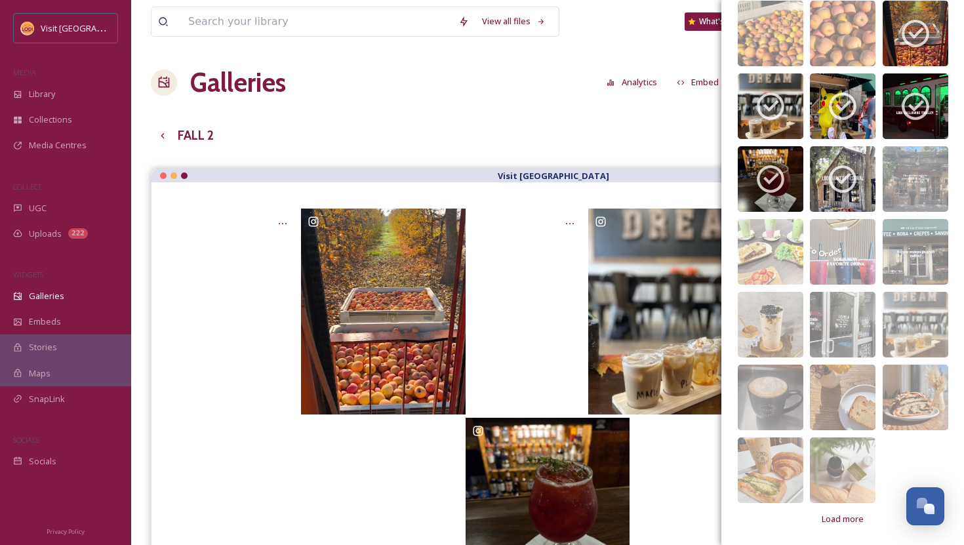
click at [687, 127] on div "FALL 2 English Reset" at bounding box center [548, 135] width 794 height 27
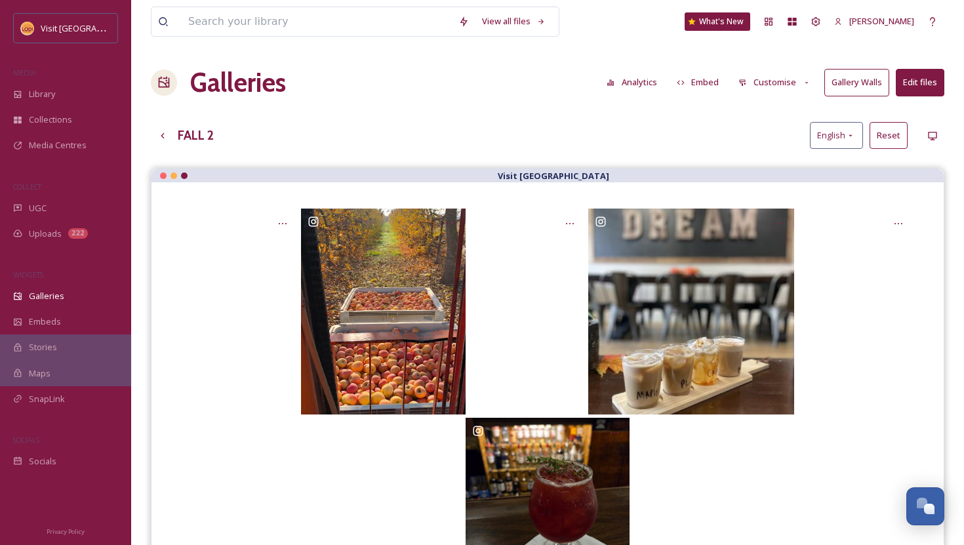
click at [916, 78] on button "Edit files" at bounding box center [920, 82] width 49 height 27
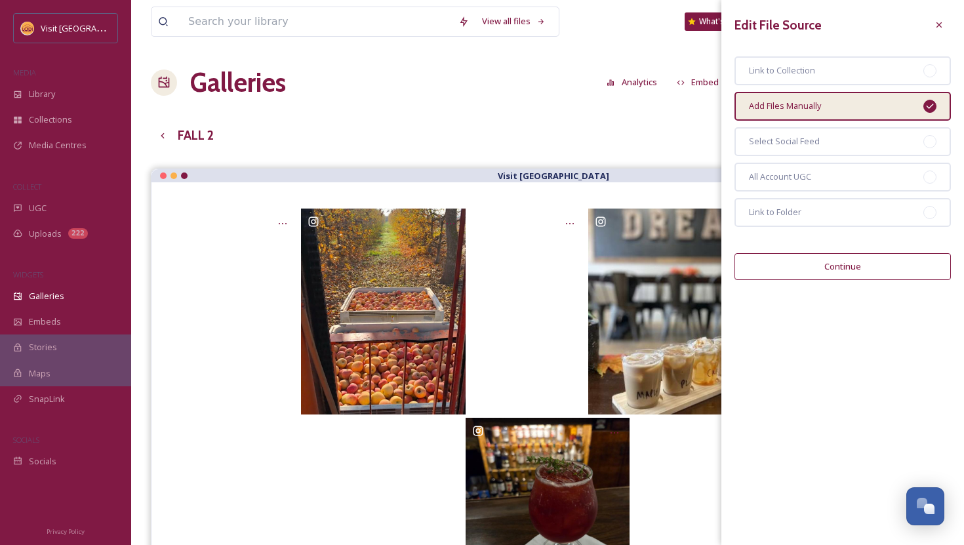
click at [864, 277] on button "Continue" at bounding box center [843, 266] width 216 height 27
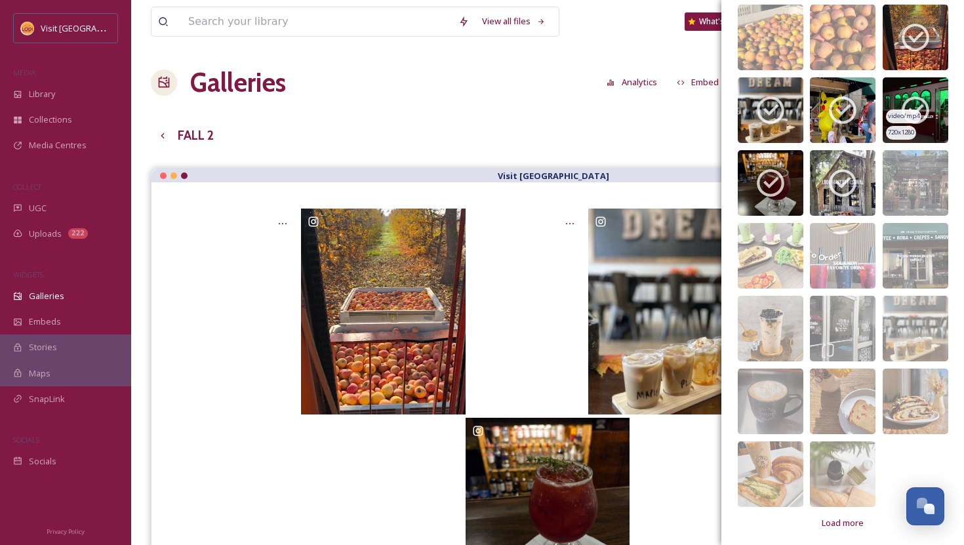
scroll to position [550, 0]
click at [853, 184] on icon at bounding box center [842, 182] width 33 height 33
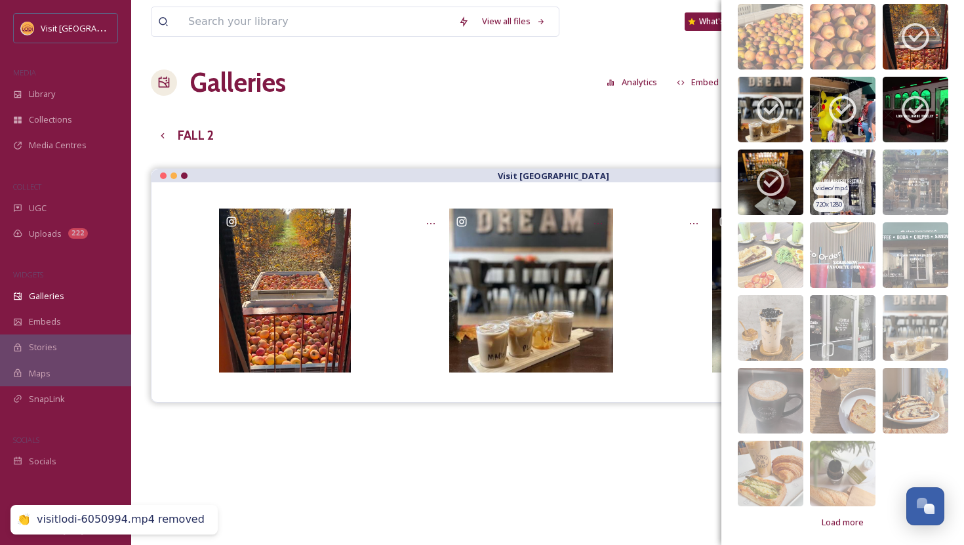
click at [853, 184] on img at bounding box center [843, 183] width 66 height 66
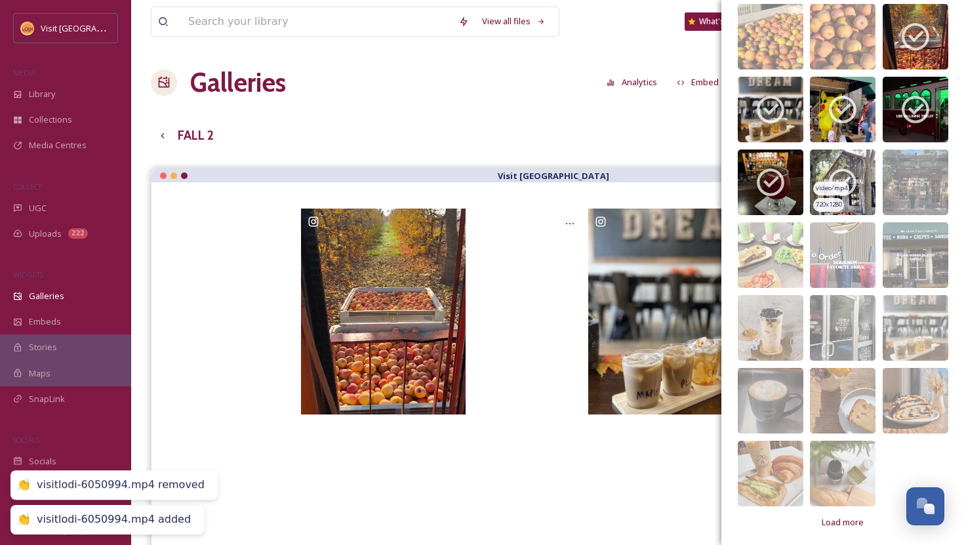
click at [844, 165] on div "video/mp4 720 x 1280" at bounding box center [843, 183] width 66 height 66
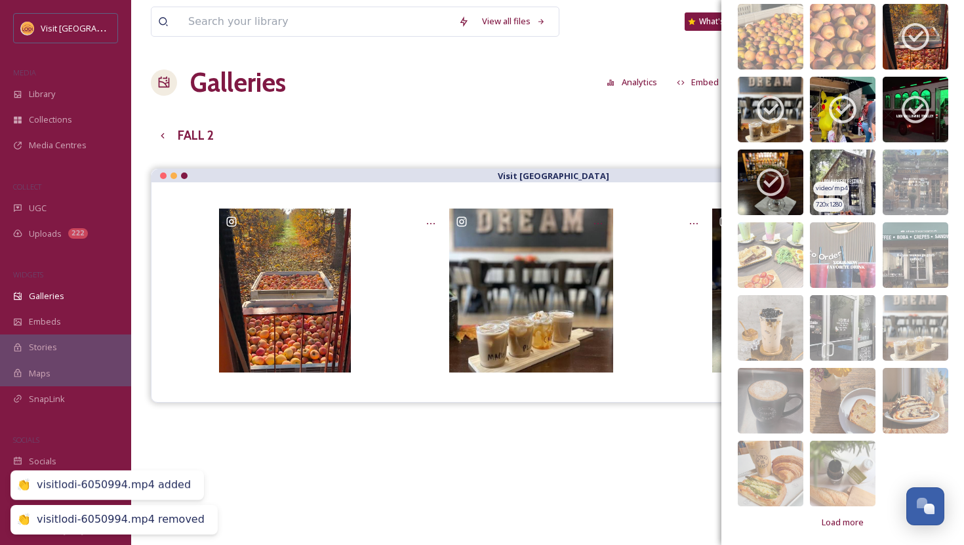
click at [844, 165] on img at bounding box center [843, 183] width 66 height 66
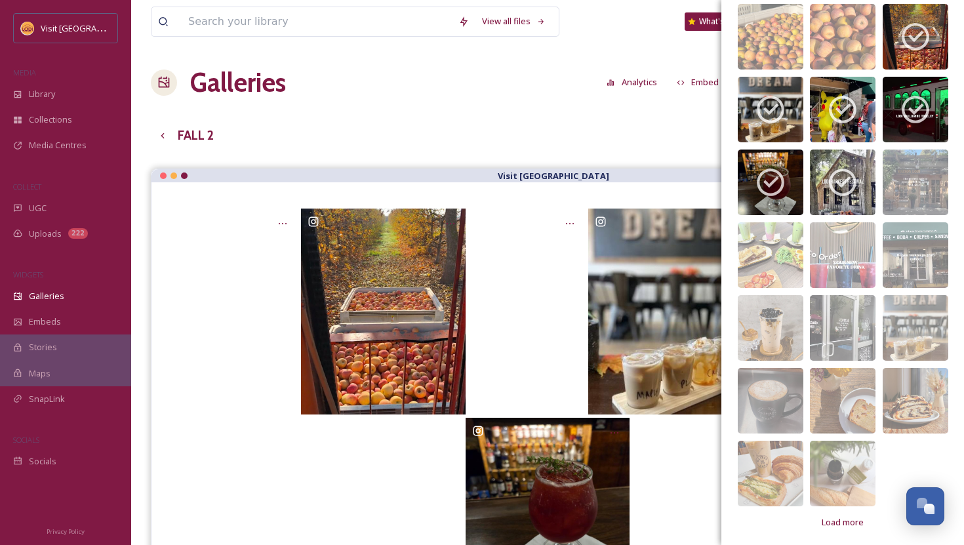
click at [464, 140] on div "FALL 2 English Reset" at bounding box center [548, 135] width 794 height 27
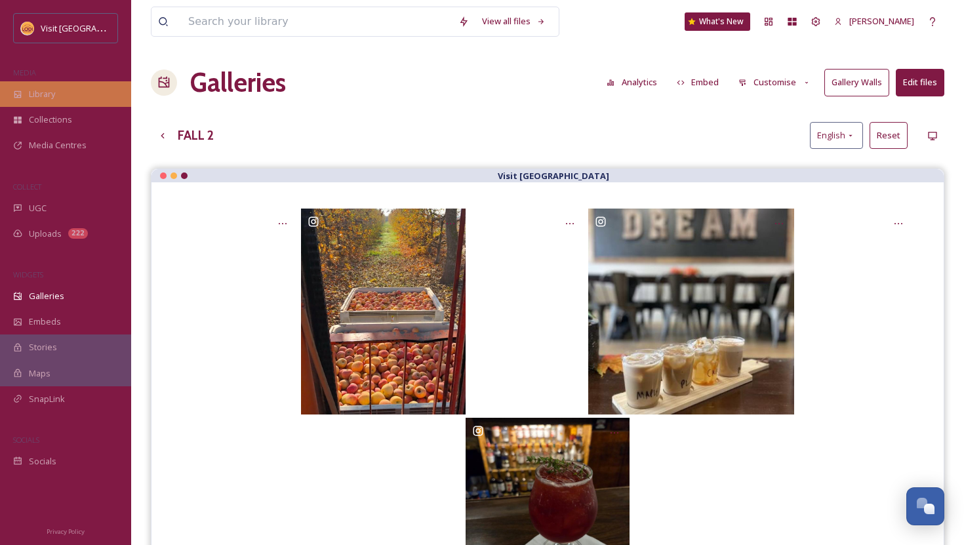
click at [60, 102] on div "Library" at bounding box center [65, 94] width 131 height 26
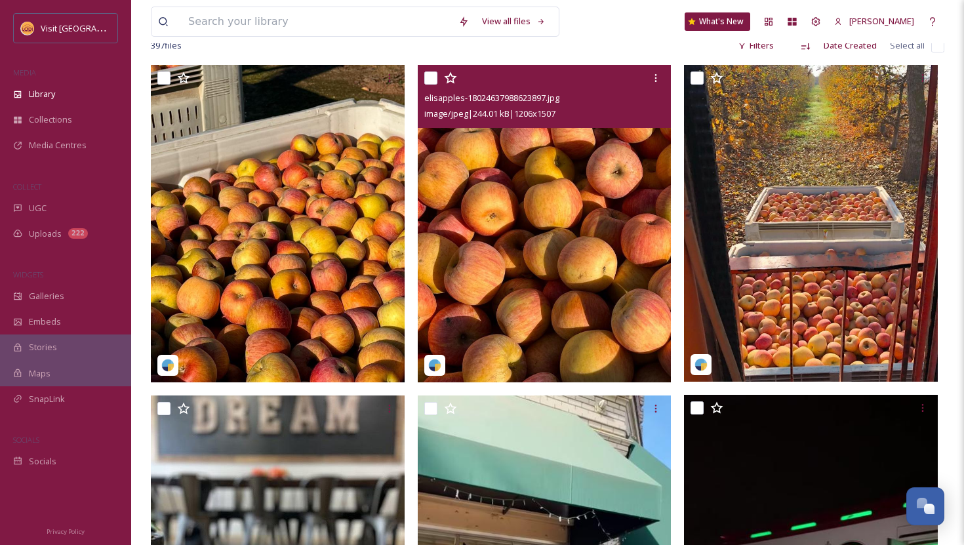
scroll to position [250, 0]
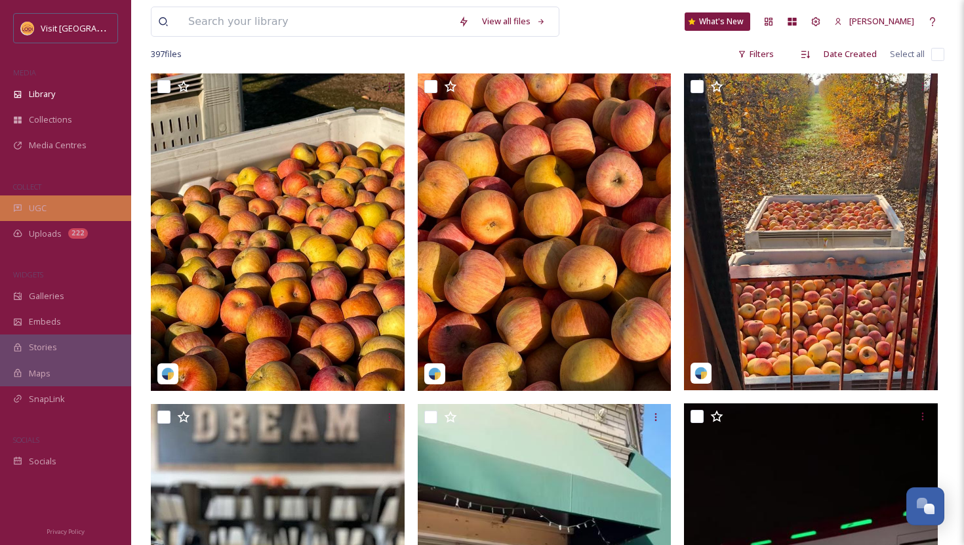
click at [51, 210] on div "UGC" at bounding box center [65, 208] width 131 height 26
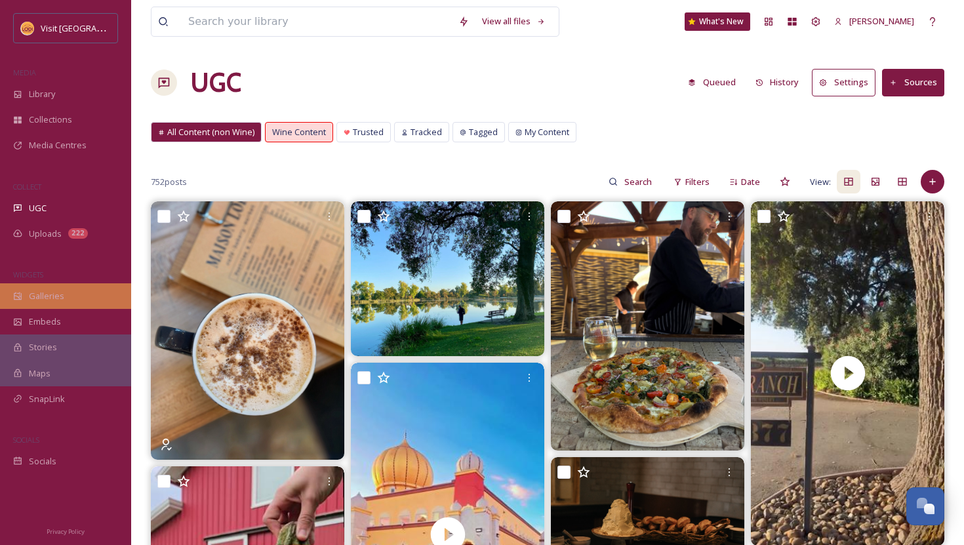
click at [34, 301] on span "Galleries" at bounding box center [46, 296] width 35 height 12
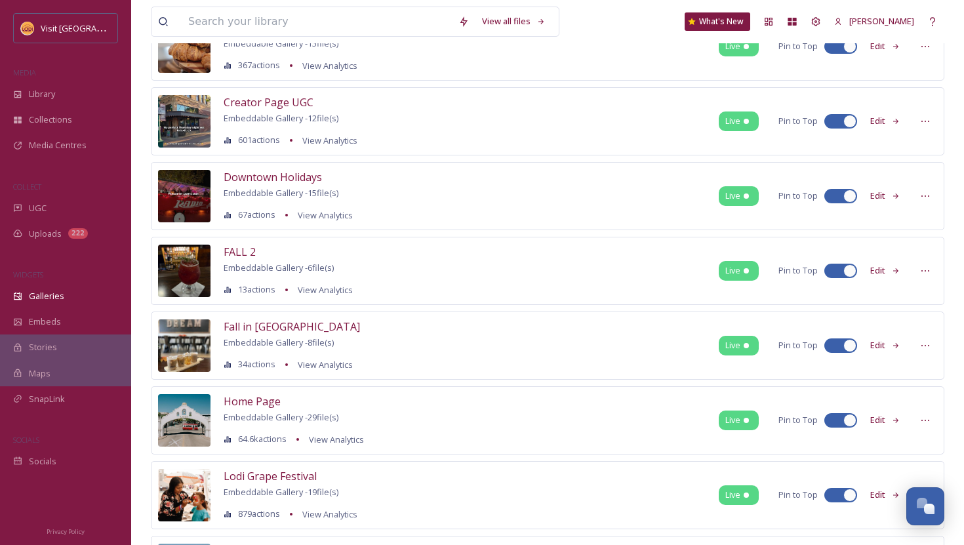
scroll to position [207, 0]
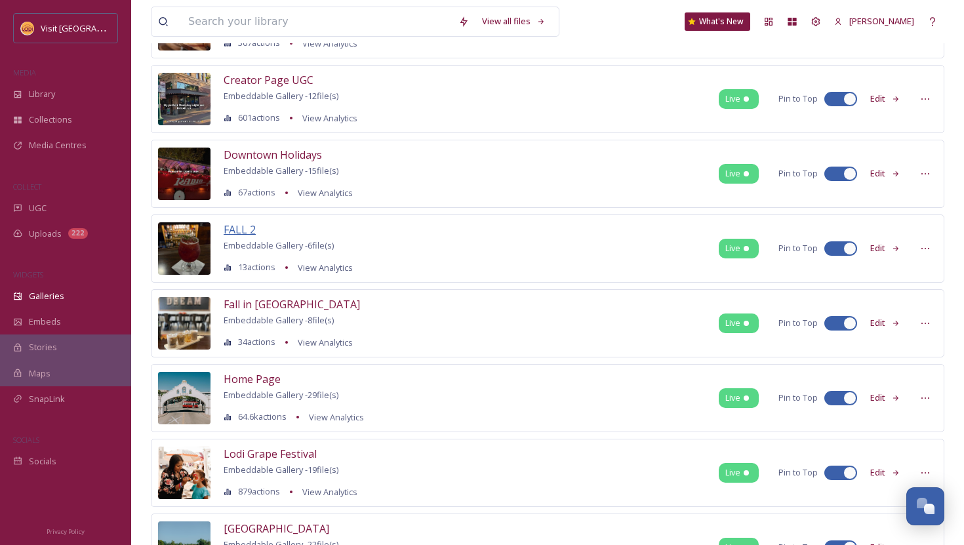
click at [236, 232] on span "FALL 2" at bounding box center [240, 229] width 32 height 14
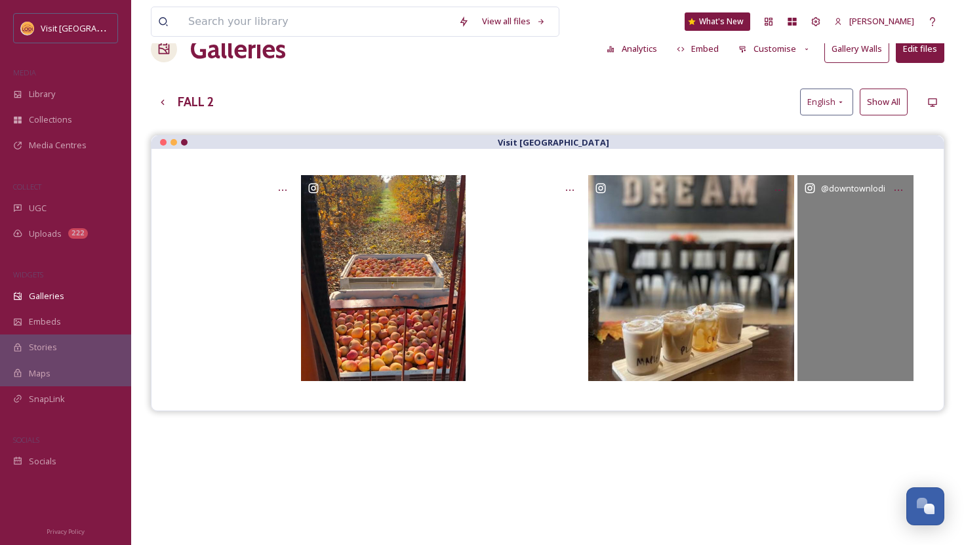
scroll to position [36, 0]
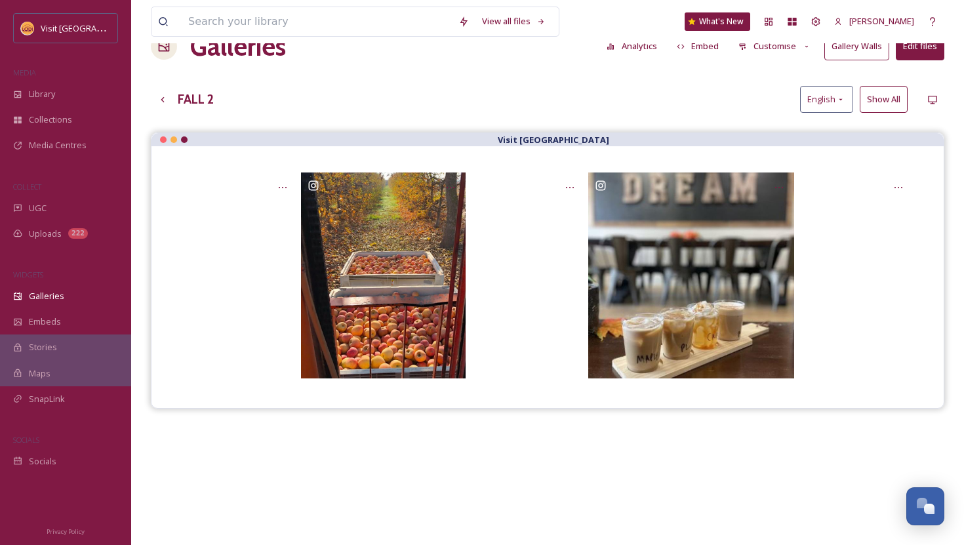
click at [917, 62] on div "Galleries Analytics Embed Customise Gallery Walls Edit files" at bounding box center [548, 46] width 794 height 39
click at [917, 53] on button "Edit files" at bounding box center [920, 46] width 49 height 27
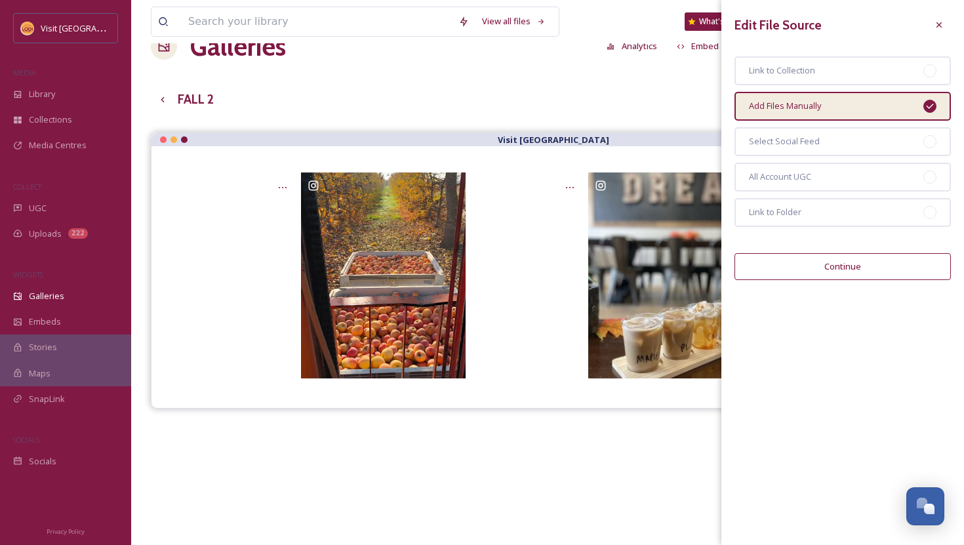
click at [819, 266] on button "Continue" at bounding box center [843, 266] width 216 height 27
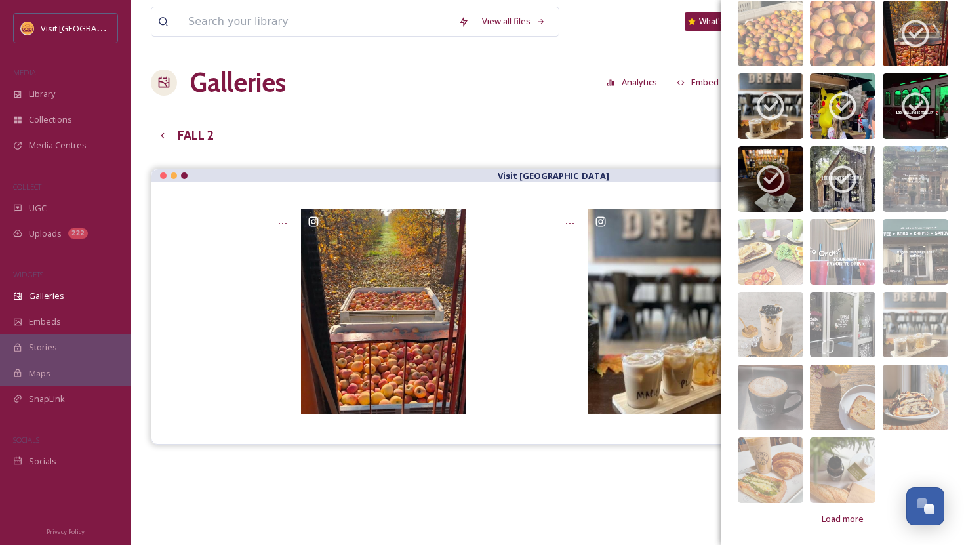
scroll to position [442, 0]
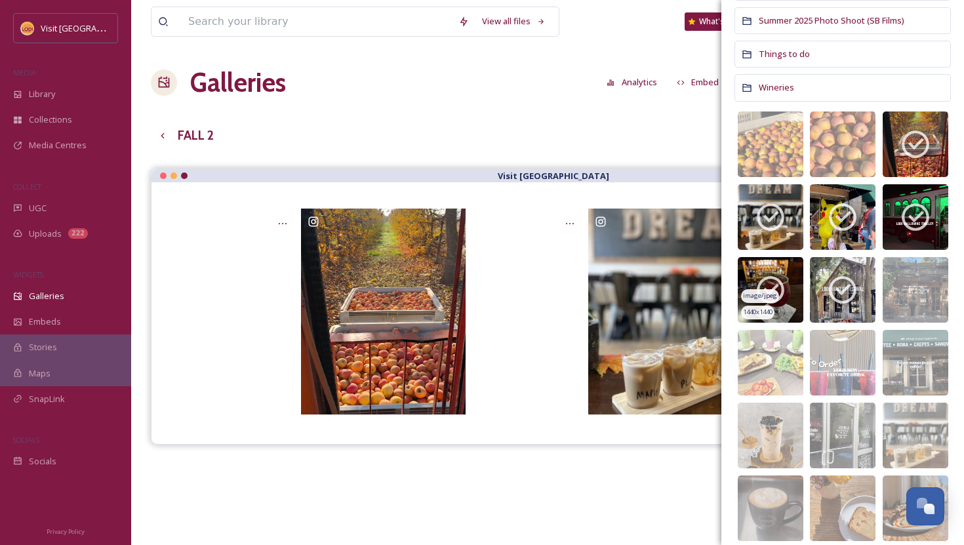
click at [769, 277] on icon at bounding box center [771, 290] width 28 height 28
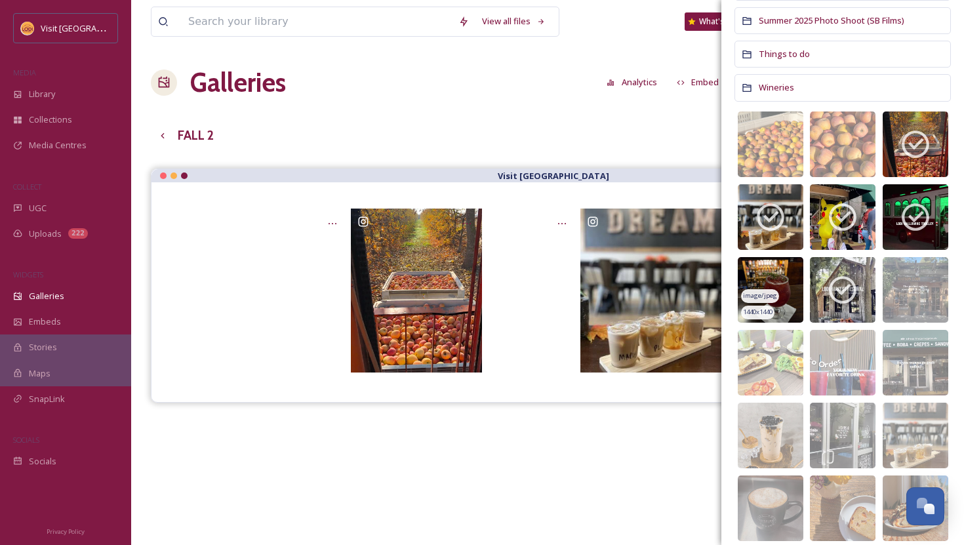
click at [769, 277] on img at bounding box center [771, 290] width 66 height 66
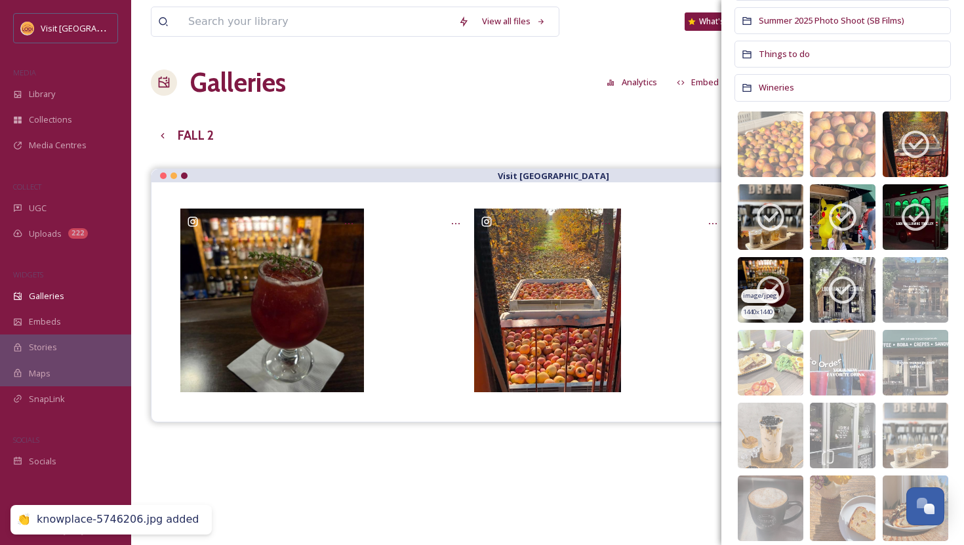
click at [788, 269] on img at bounding box center [771, 290] width 66 height 66
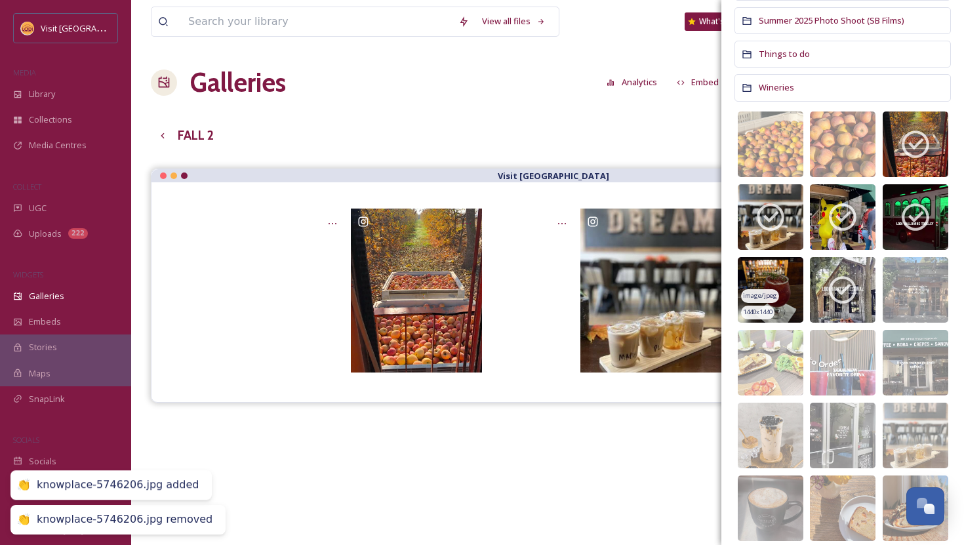
click at [781, 270] on img at bounding box center [771, 290] width 66 height 66
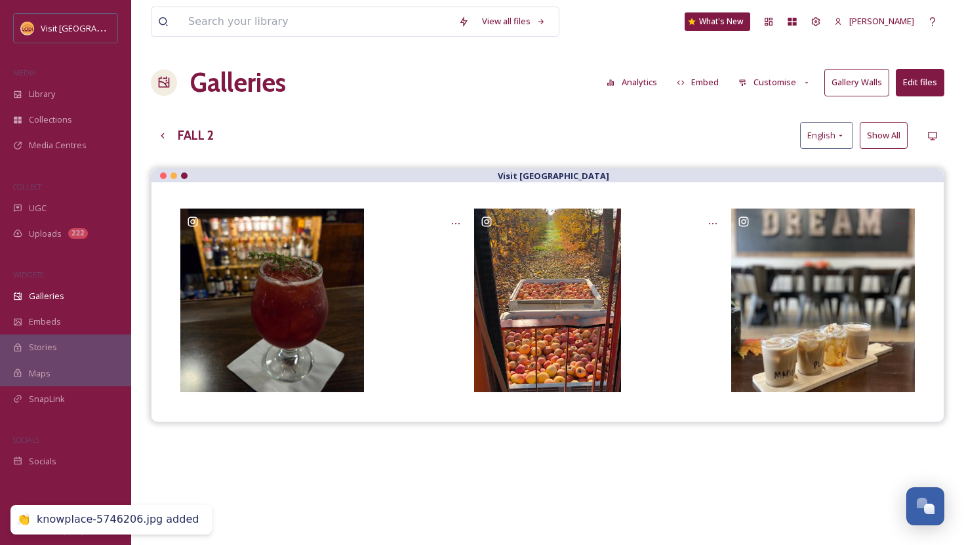
click at [459, 127] on div "FALL 2 English Show All" at bounding box center [548, 135] width 794 height 27
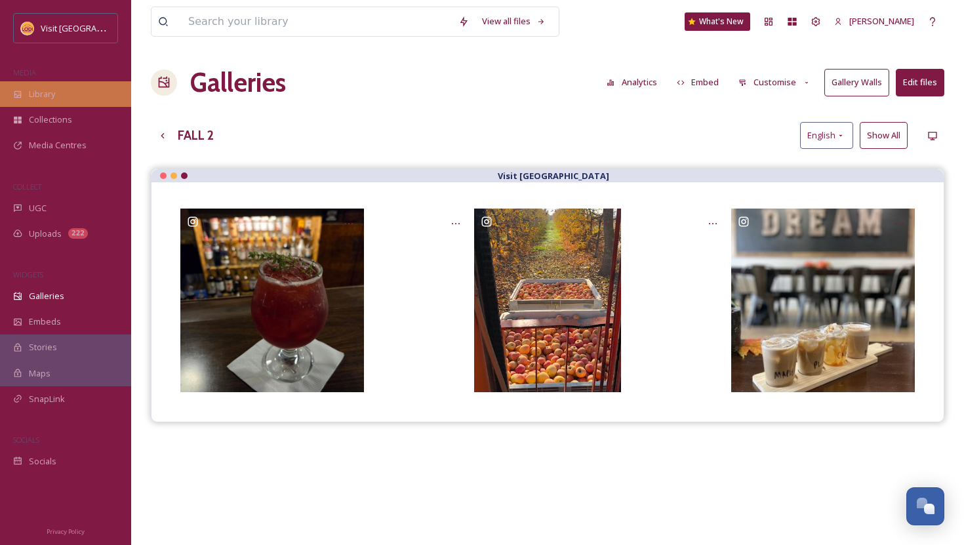
click at [14, 92] on icon at bounding box center [17, 94] width 9 height 9
